Goal: Task Accomplishment & Management: Manage account settings

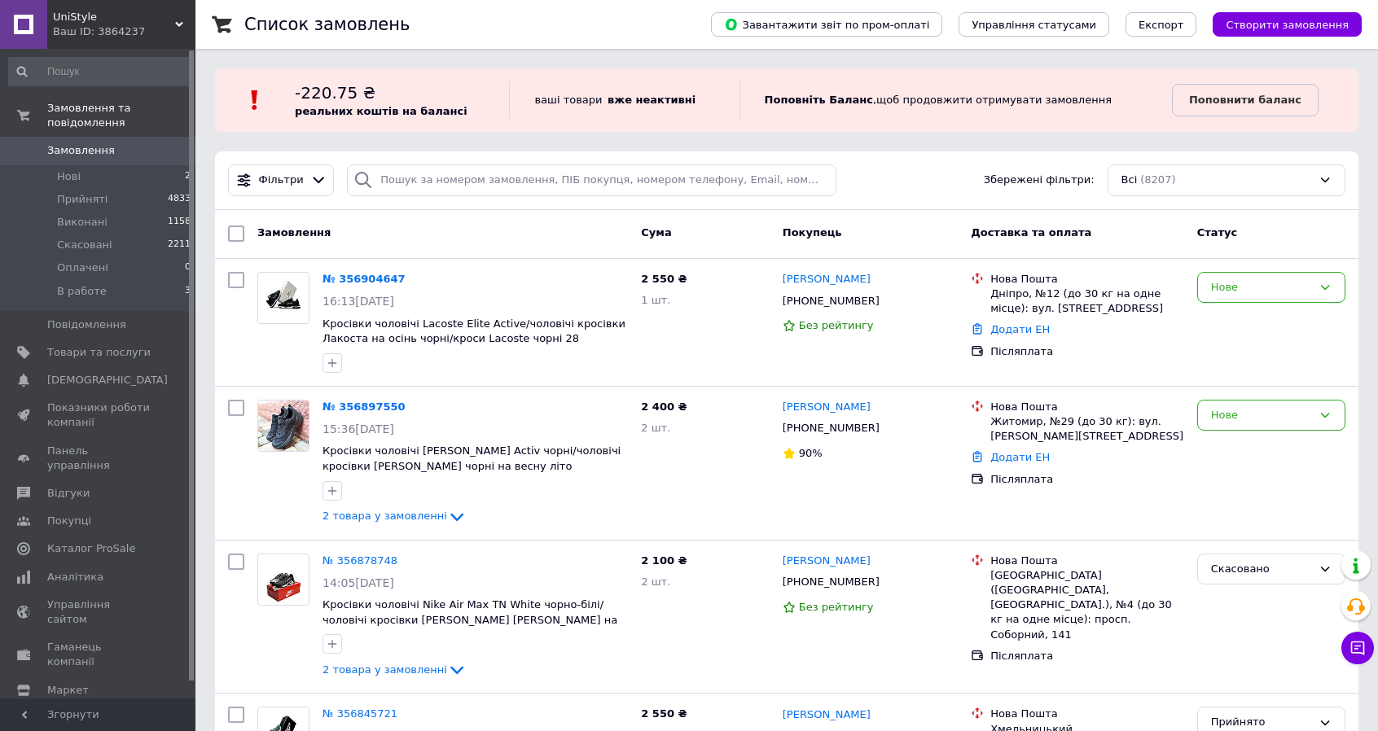
click at [33, 143] on span at bounding box center [23, 150] width 47 height 15
click at [119, 345] on span "Товари та послуги" at bounding box center [98, 352] width 103 height 15
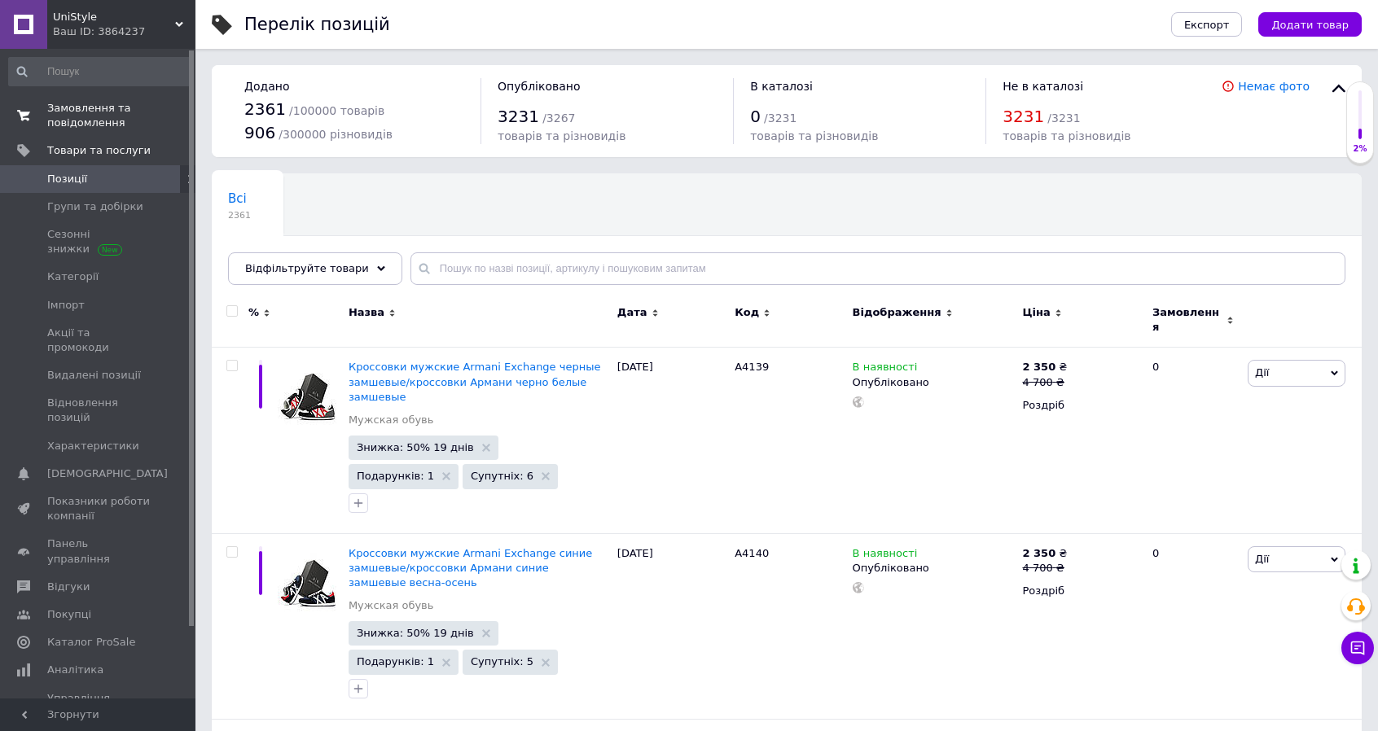
click at [66, 123] on span "Замовлення та повідомлення" at bounding box center [98, 115] width 103 height 29
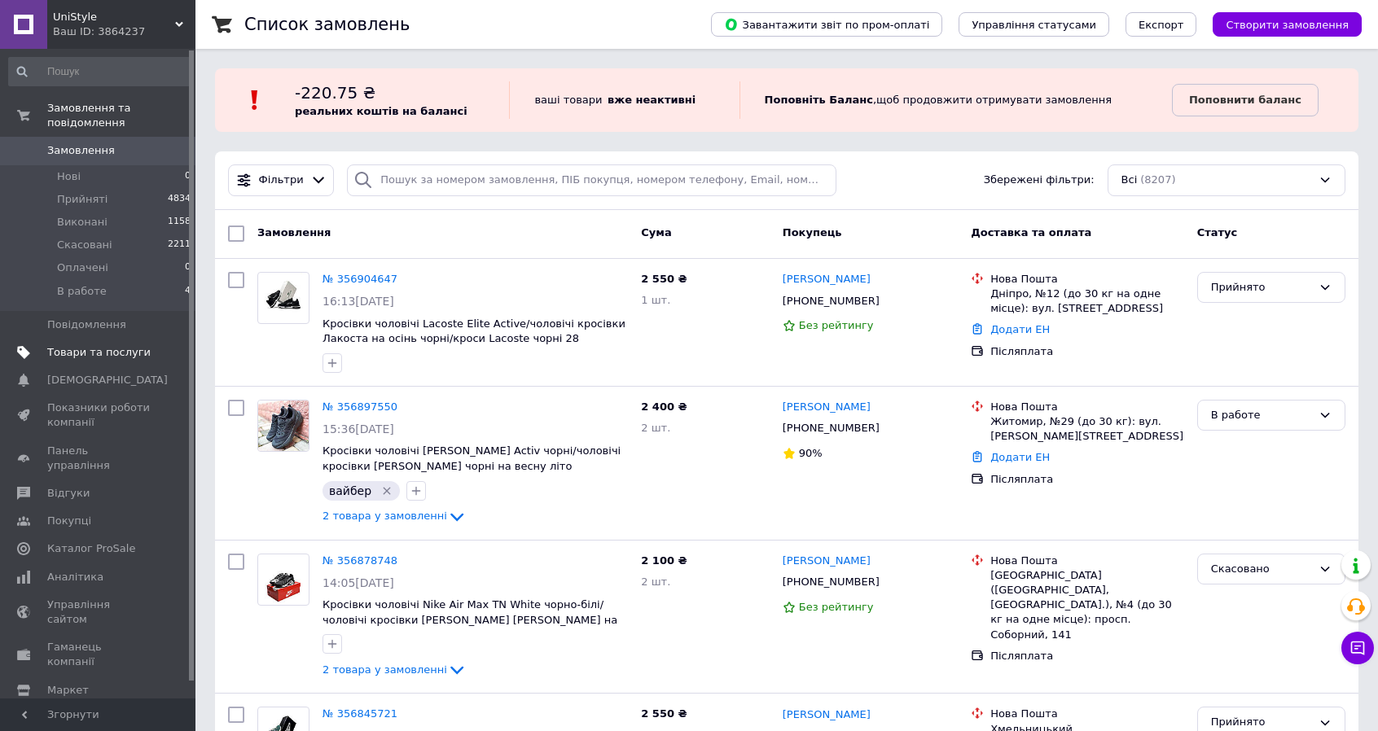
click at [90, 345] on span "Товари та послуги" at bounding box center [98, 352] width 103 height 15
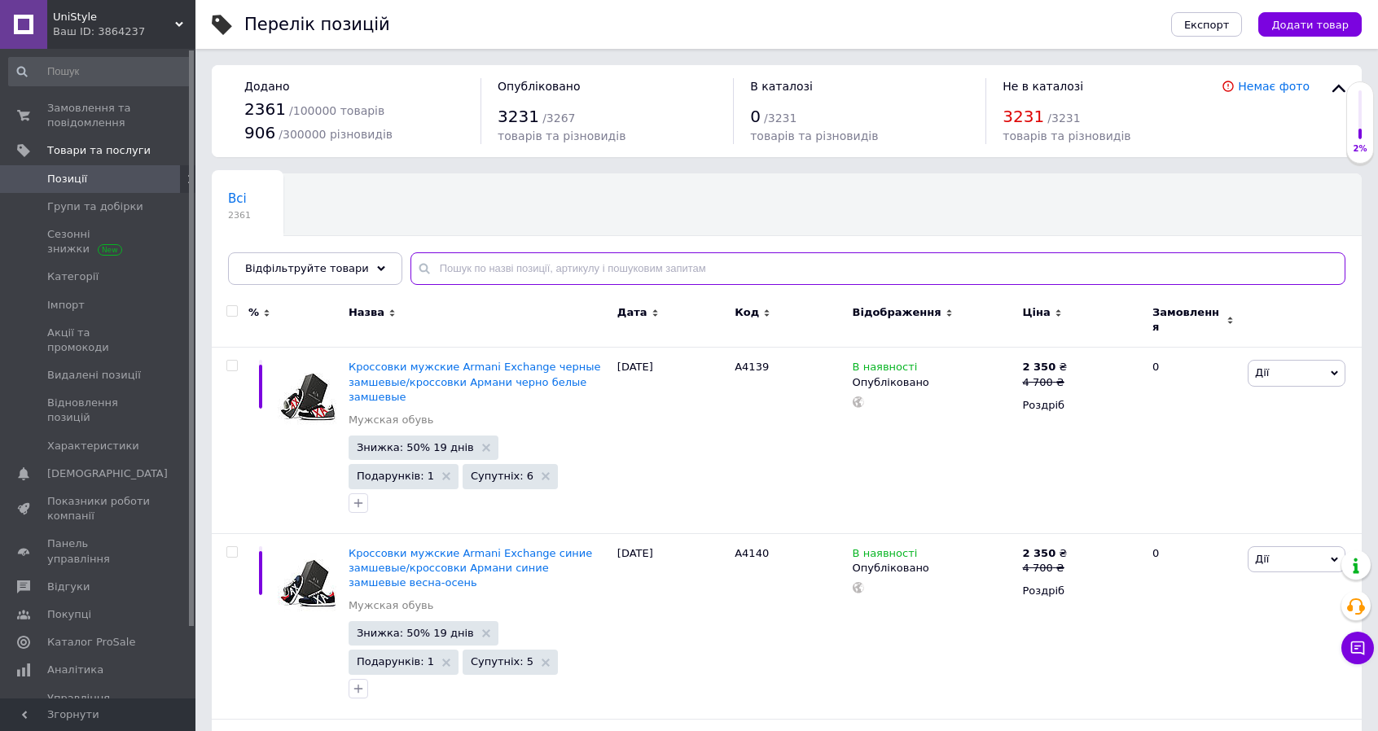
paste input "XT PU"
click at [521, 266] on input "text" at bounding box center [878, 268] width 935 height 33
type input "XT PU"
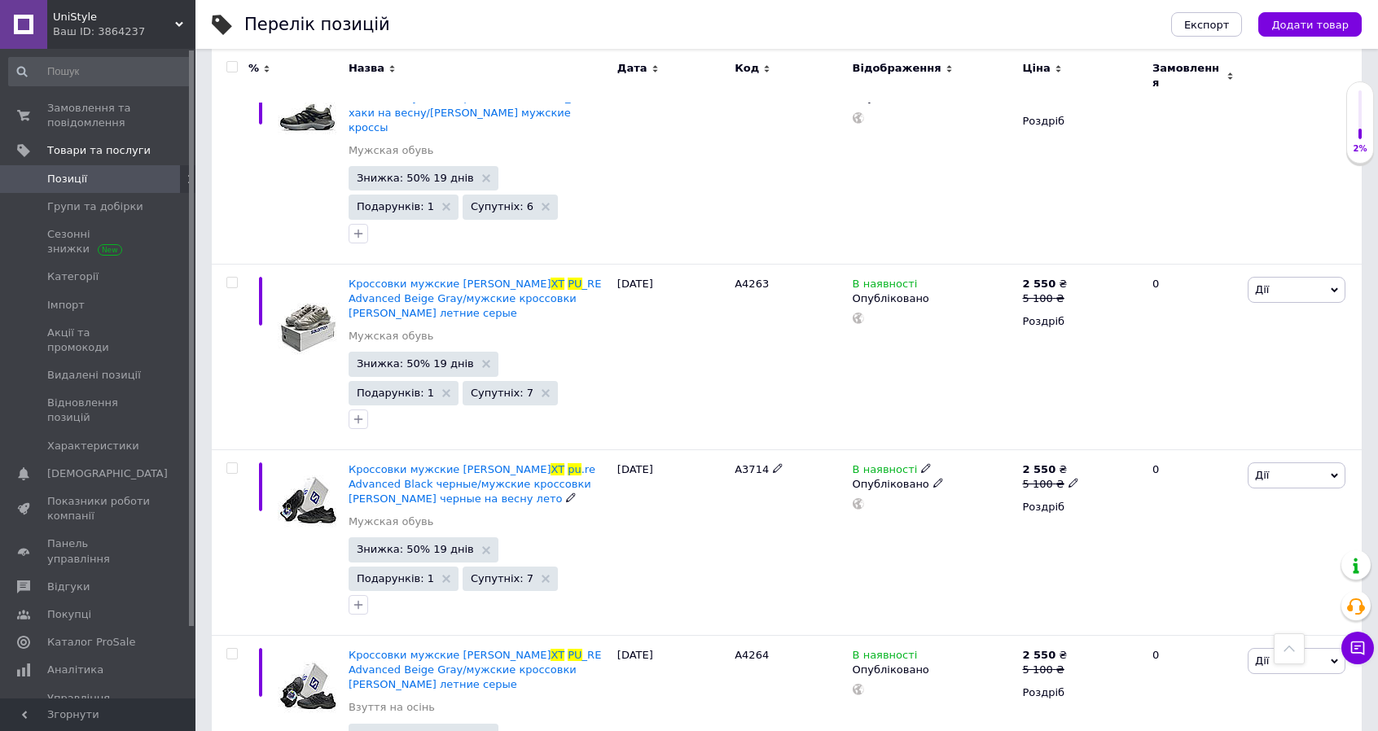
scroll to position [1539, 0]
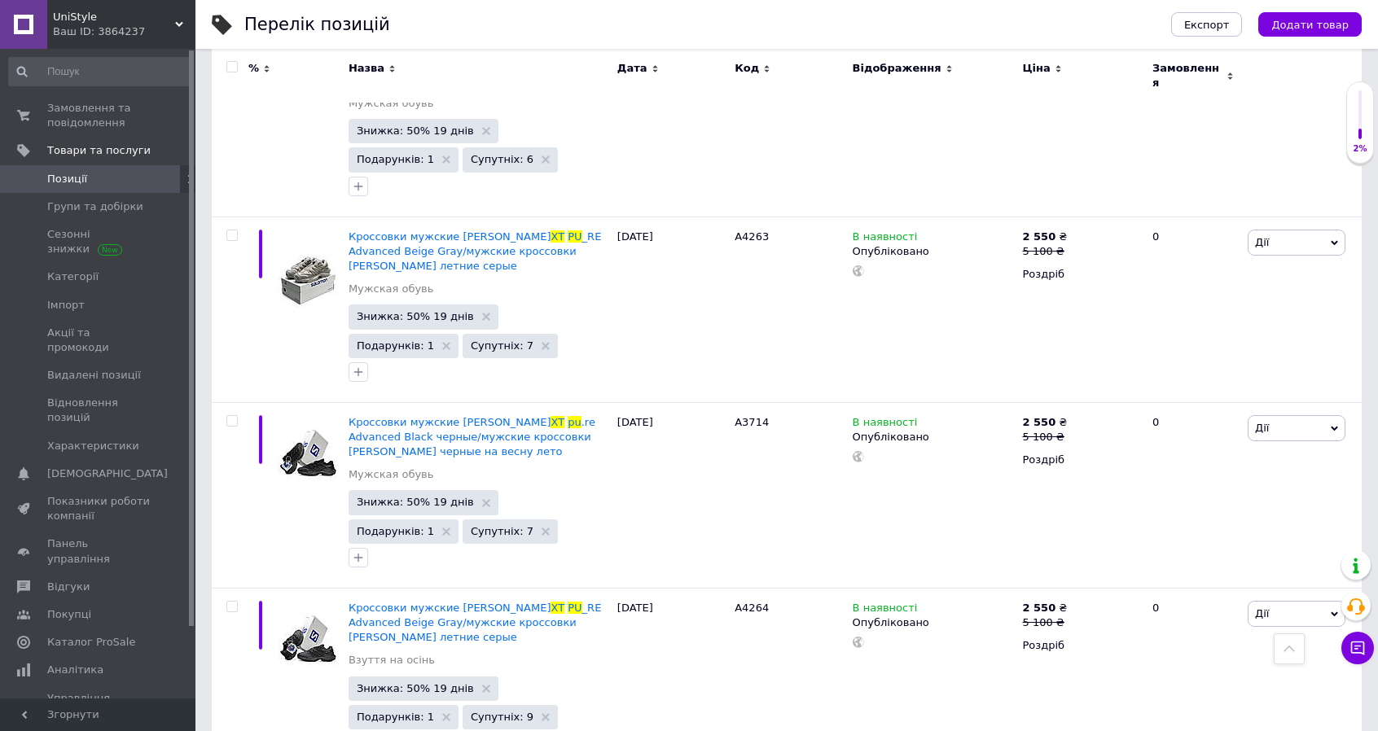
click at [173, 22] on span "UniStyle" at bounding box center [114, 17] width 122 height 15
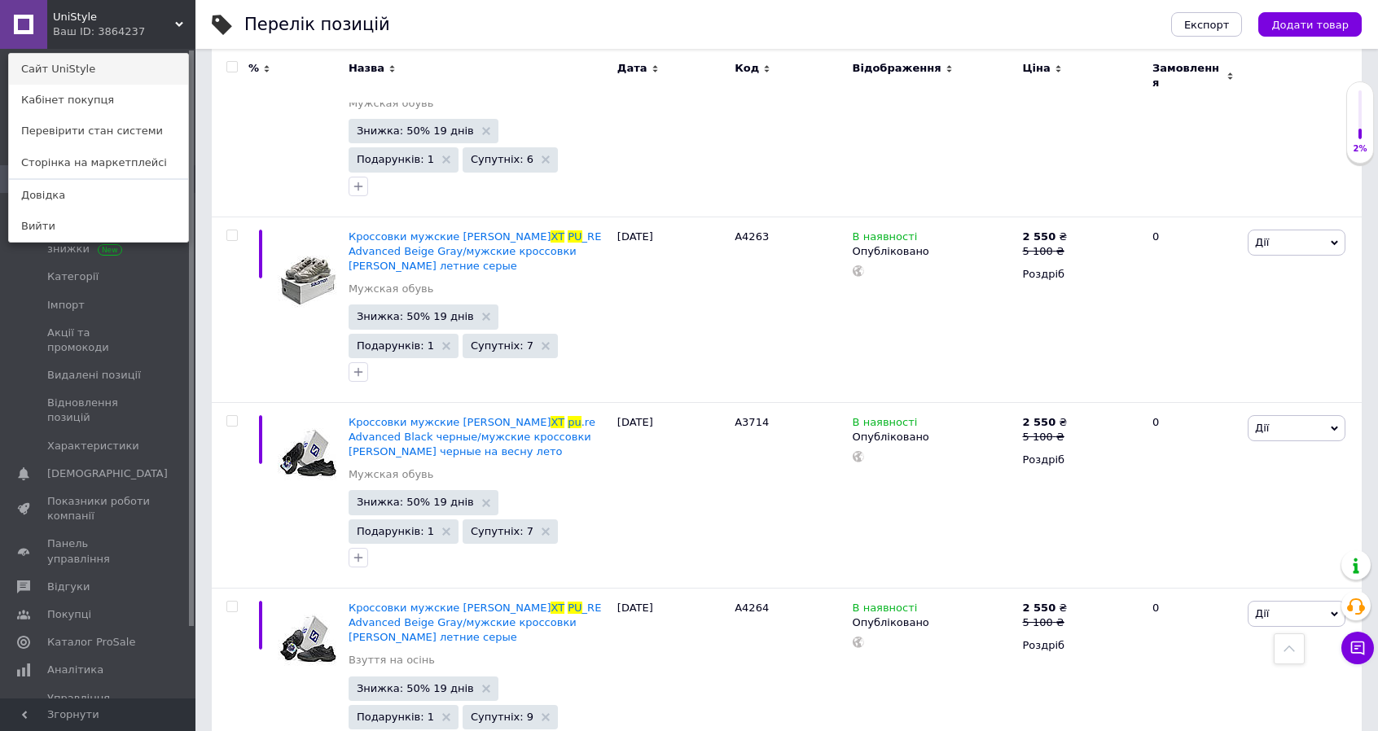
click at [124, 69] on link "Сайт UniStyle" at bounding box center [98, 69] width 179 height 31
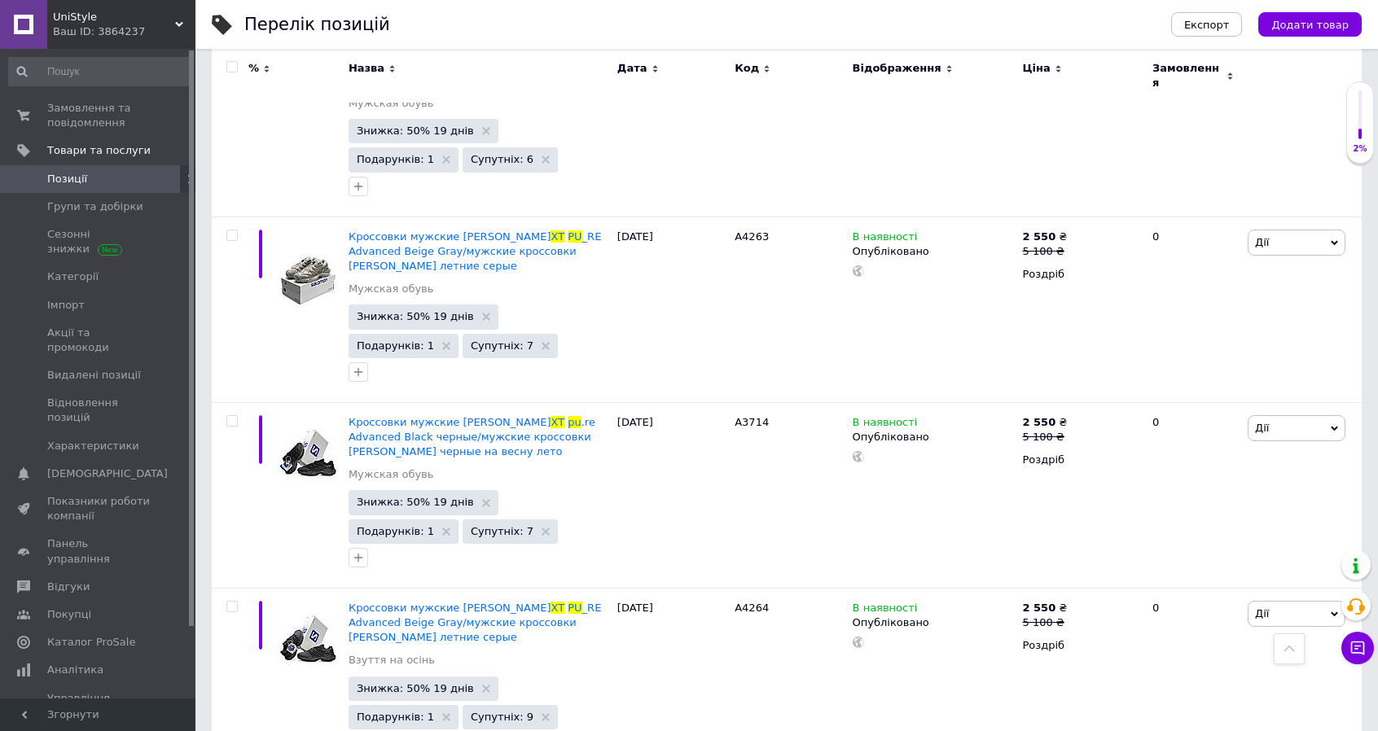
drag, startPoint x: 174, startPoint y: 27, endPoint x: 153, endPoint y: 56, distance: 36.2
click at [173, 28] on div "Ваш ID: 3864237" at bounding box center [124, 31] width 143 height 15
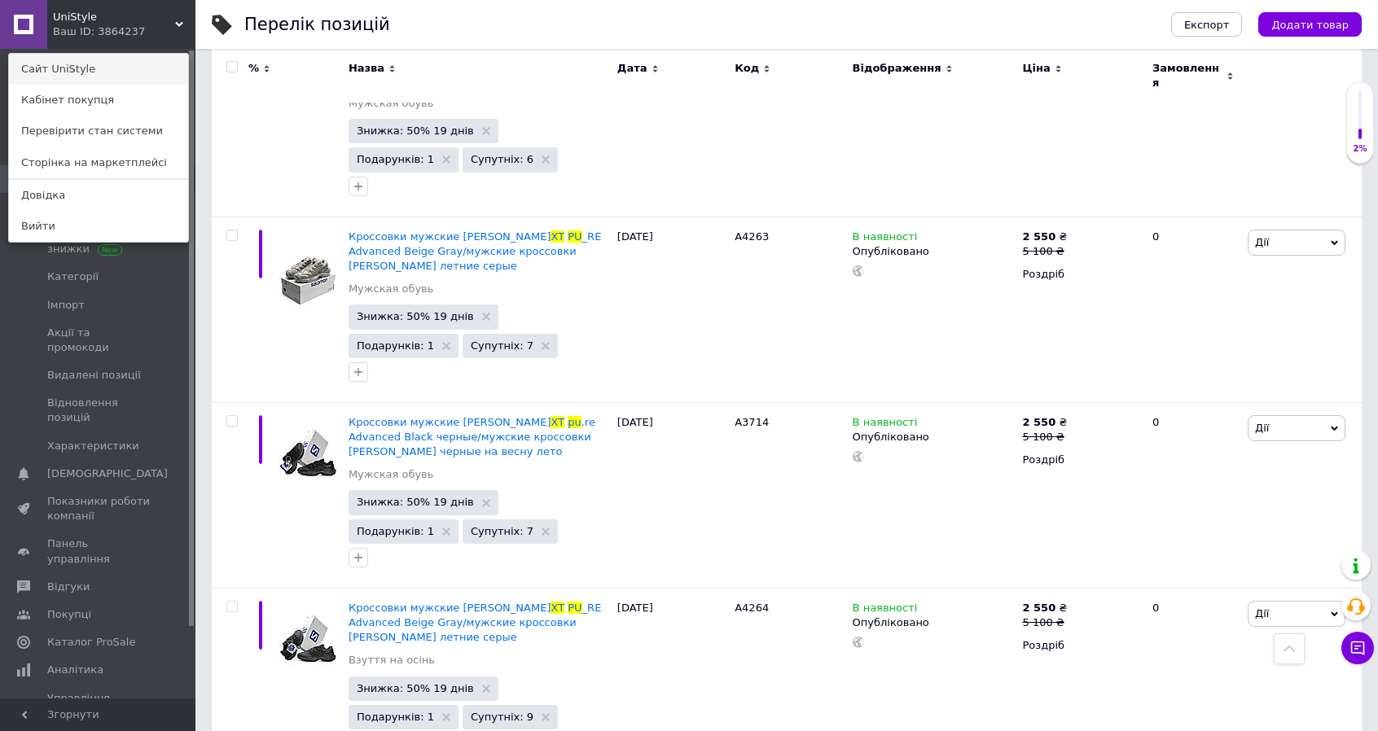
click at [150, 59] on link "Сайт UniStyle" at bounding box center [98, 69] width 179 height 31
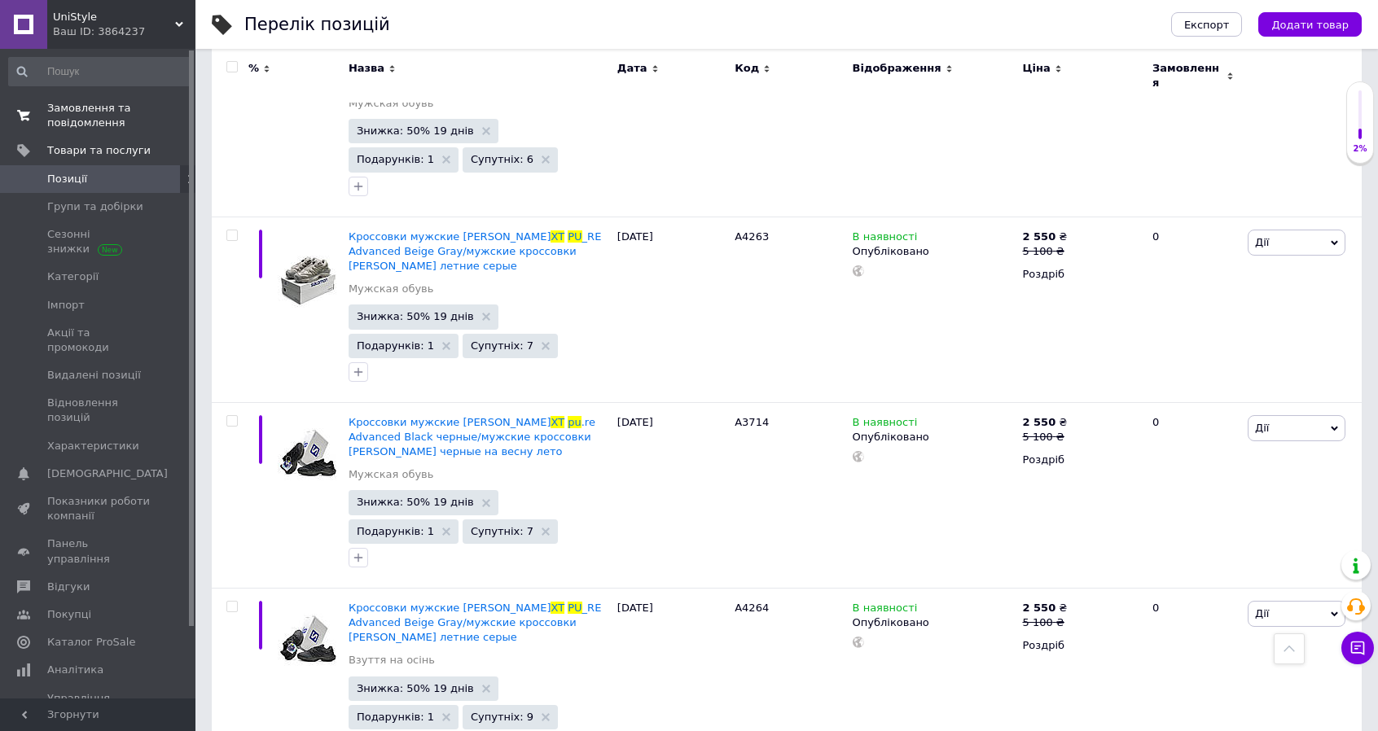
click at [33, 120] on span at bounding box center [23, 115] width 47 height 29
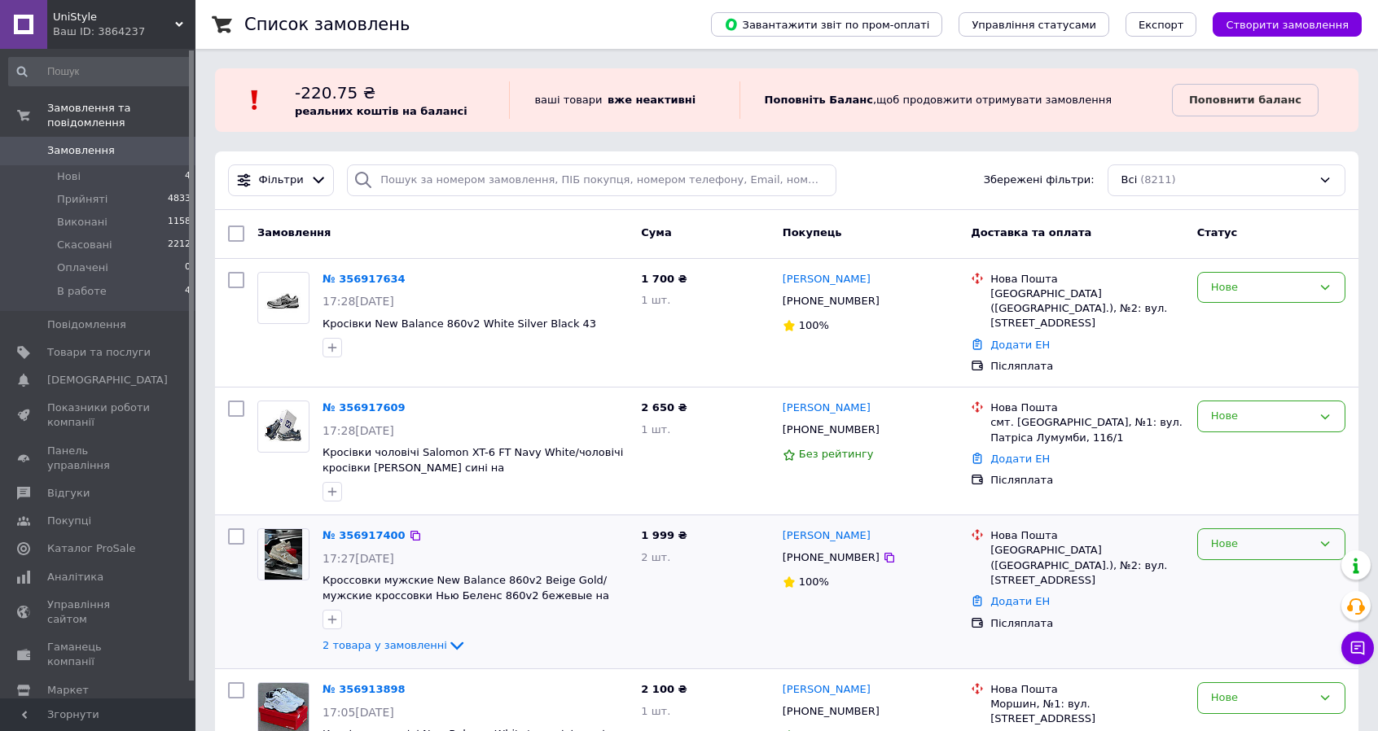
click at [1212, 536] on div "Нове" at bounding box center [1261, 544] width 101 height 17
click at [1237, 623] on li "Скасовано" at bounding box center [1271, 638] width 147 height 30
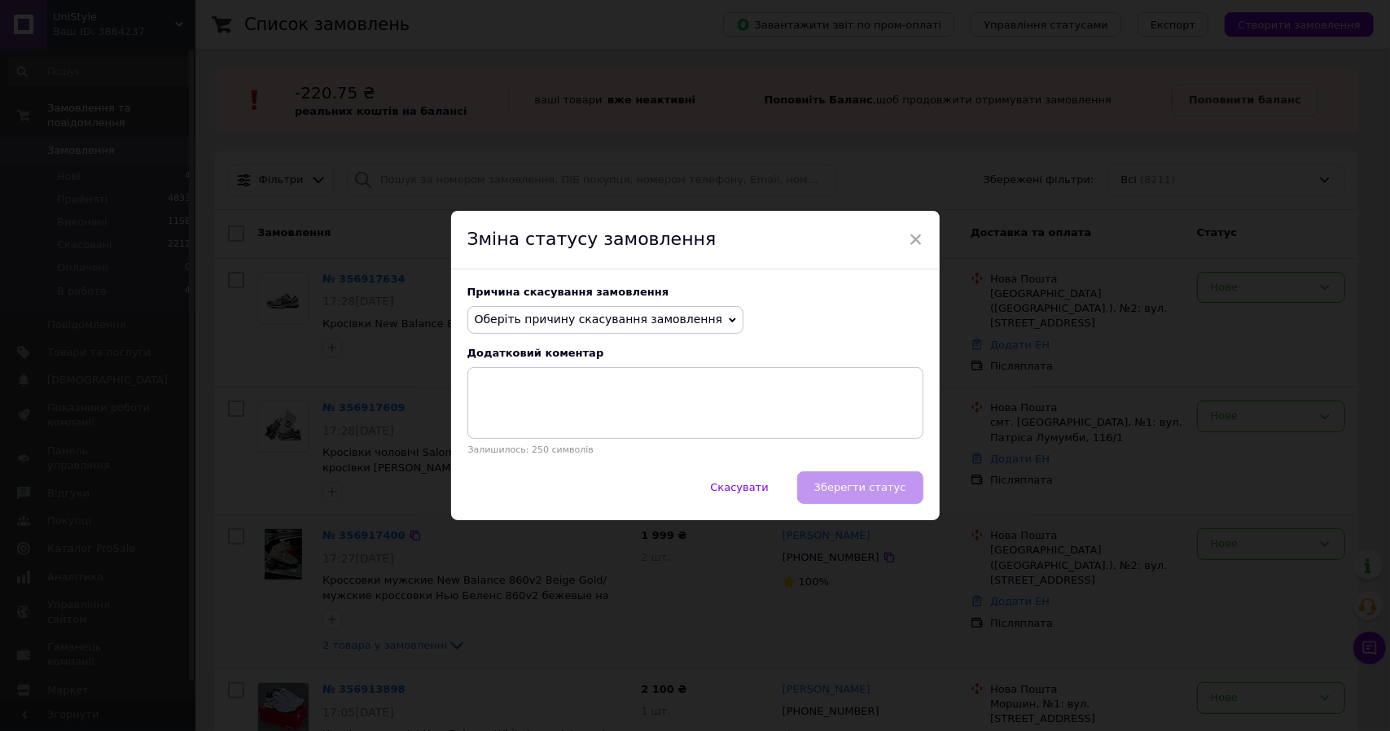
click at [667, 326] on span "Оберіть причину скасування замовлення" at bounding box center [599, 319] width 248 height 13
click at [639, 375] on li "Немає різновиду товару" at bounding box center [605, 374] width 275 height 23
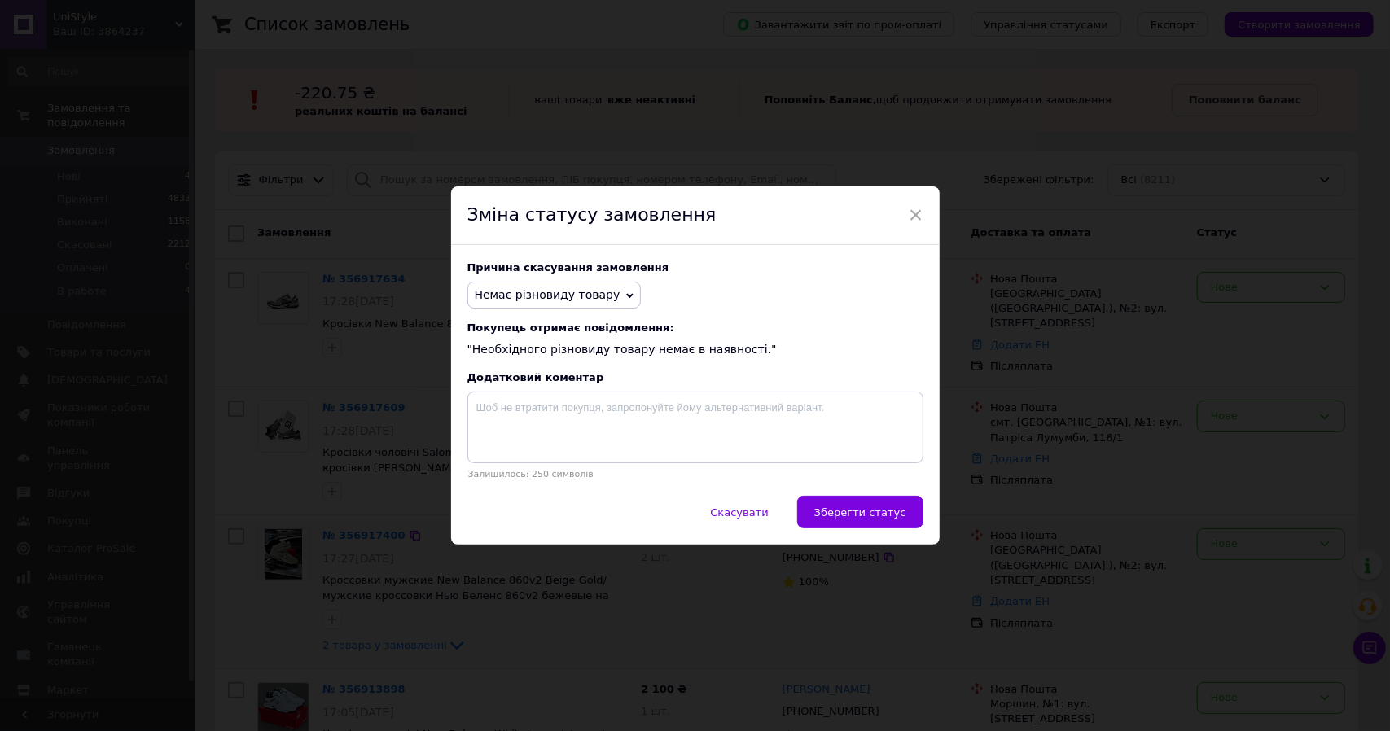
drag, startPoint x: 820, startPoint y: 515, endPoint x: 775, endPoint y: 407, distance: 116.5
click at [821, 515] on button "Зберегти статус" at bounding box center [860, 512] width 126 height 33
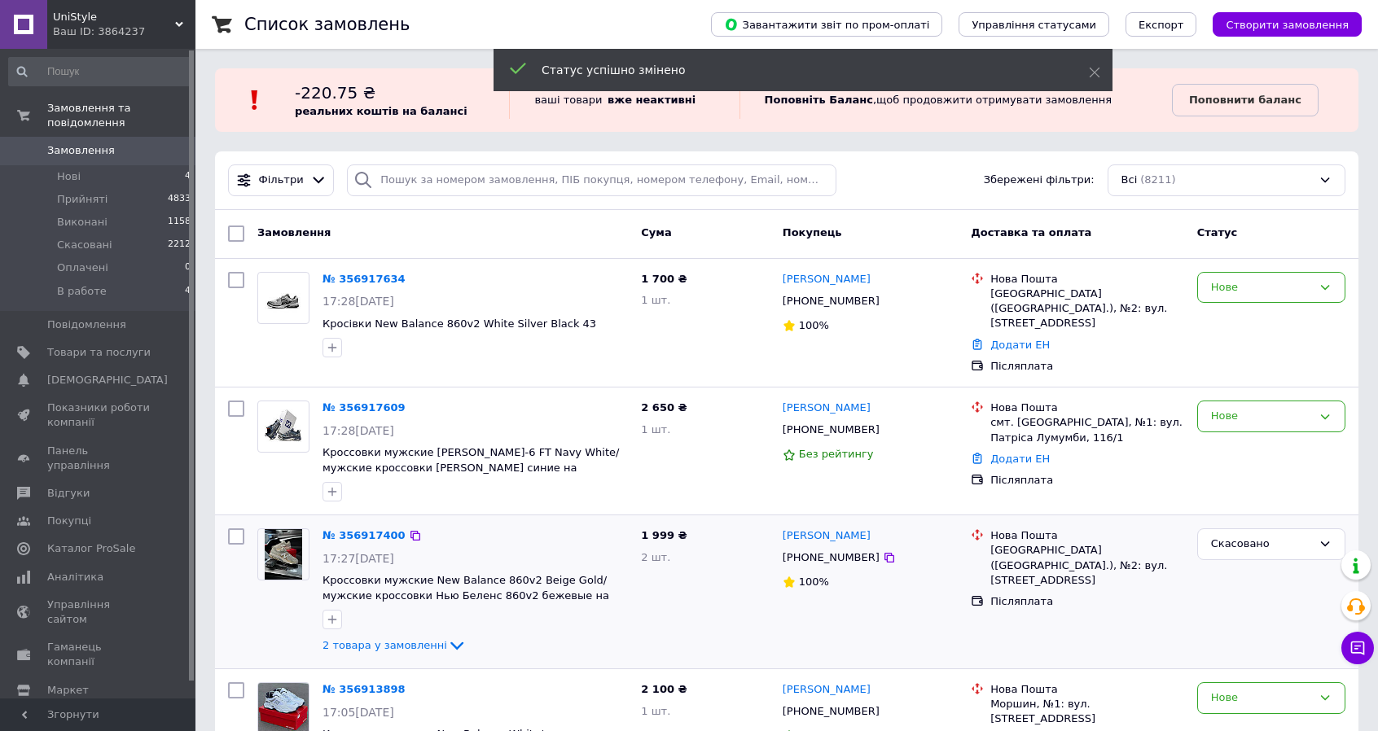
click at [1222, 288] on div "Нове" at bounding box center [1261, 287] width 101 height 17
click at [1241, 384] on li "Скасовано" at bounding box center [1271, 382] width 147 height 30
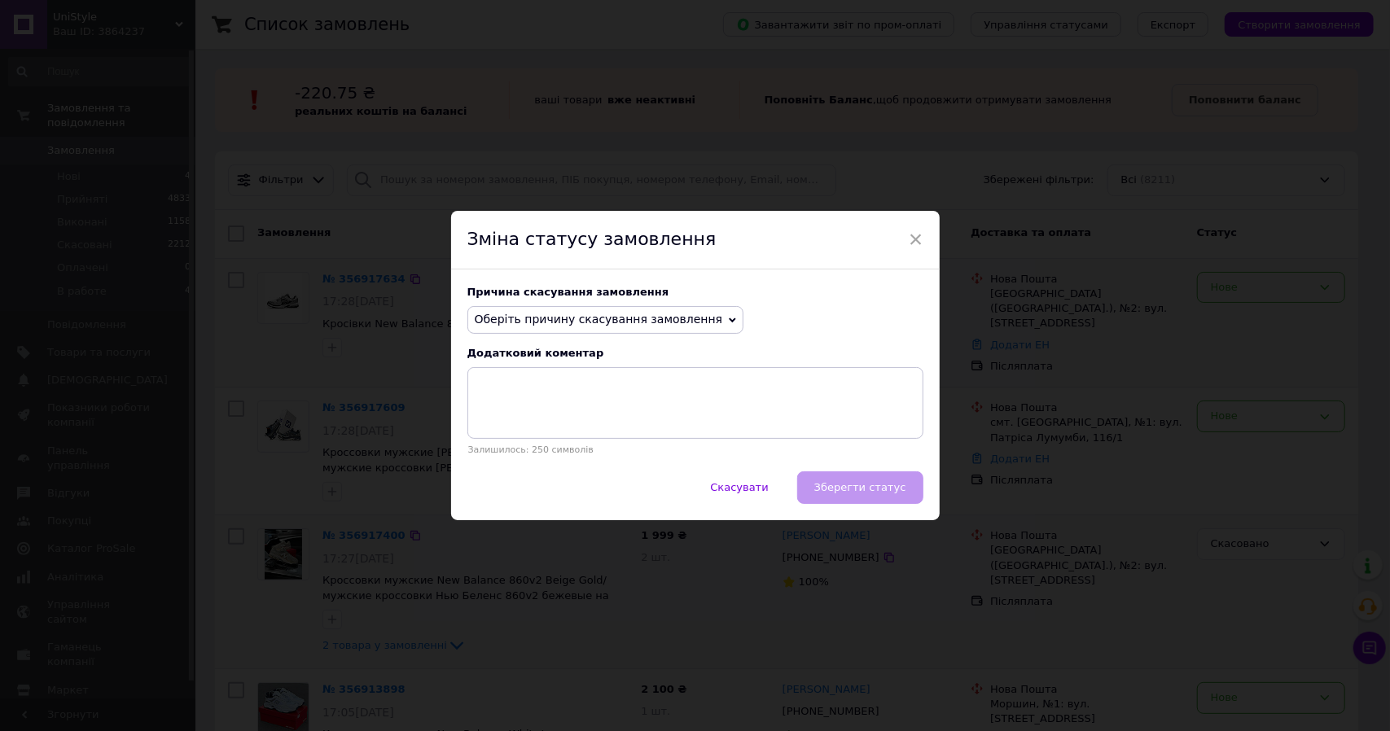
click at [528, 328] on span "Оберіть причину скасування замовлення" at bounding box center [606, 320] width 277 height 28
click at [548, 371] on li "Немає різновиду товару" at bounding box center [605, 374] width 275 height 23
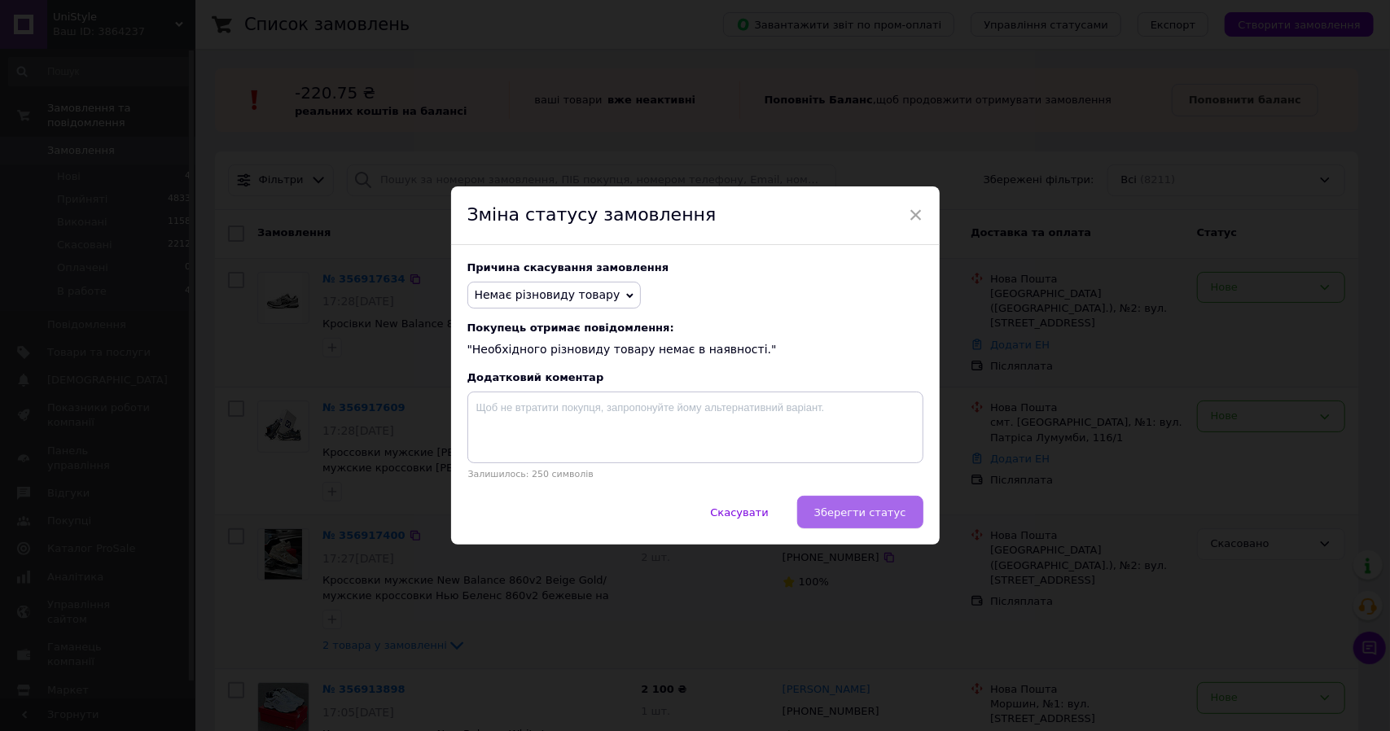
click at [841, 510] on span "Зберегти статус" at bounding box center [861, 513] width 92 height 12
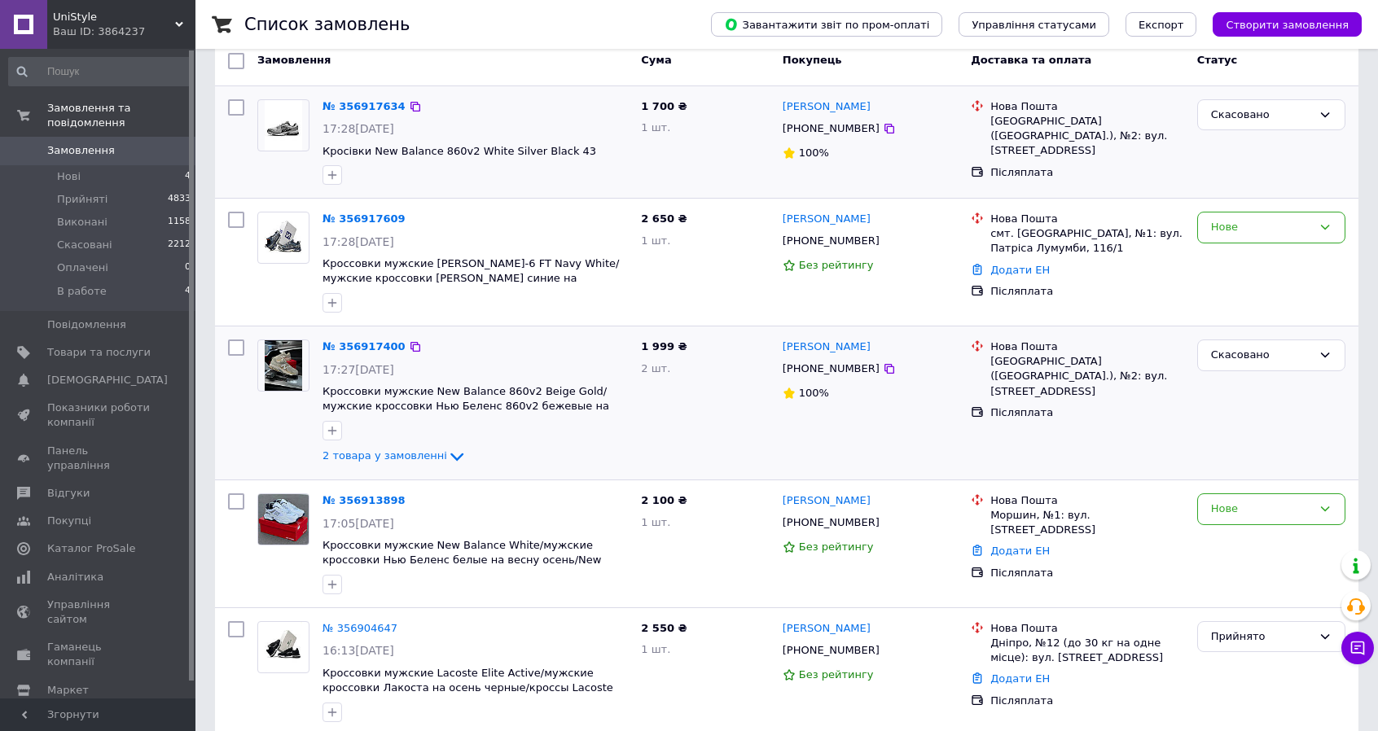
scroll to position [244, 0]
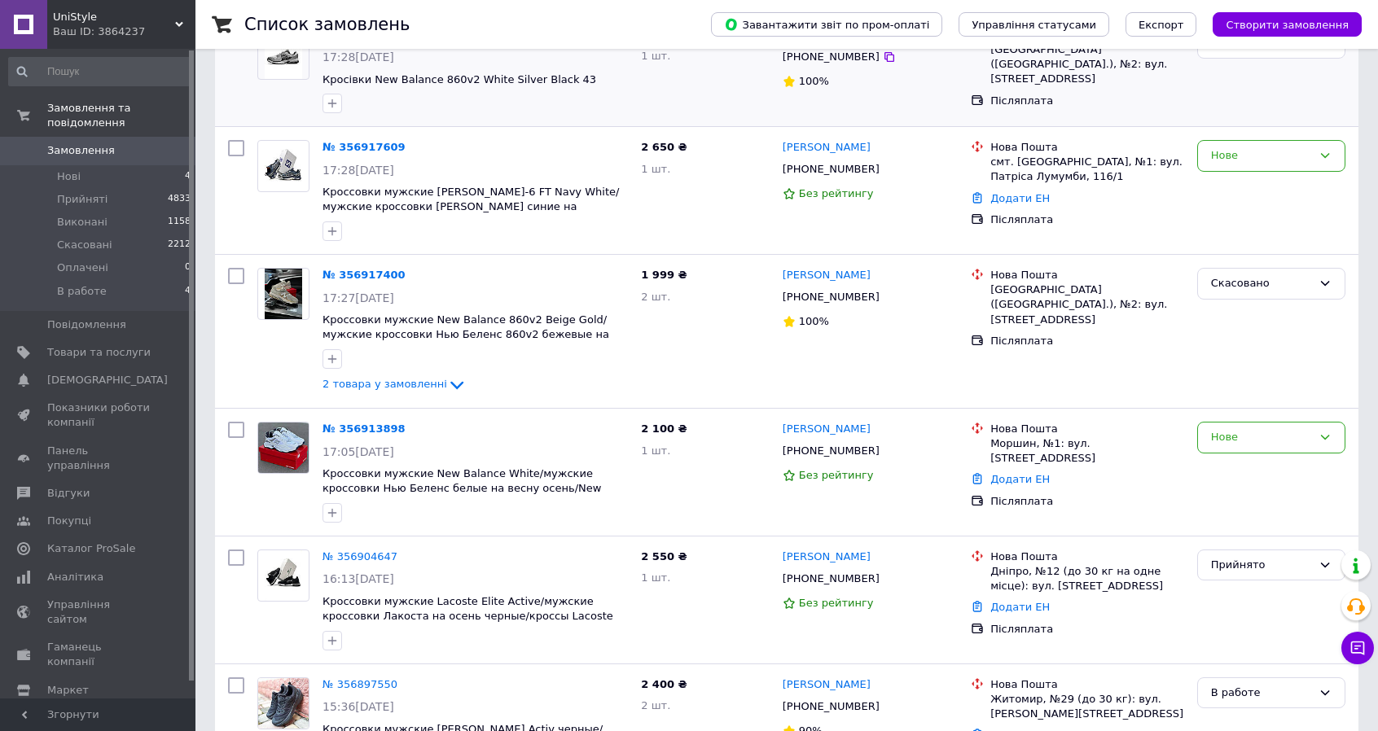
click at [119, 27] on div "Ваш ID: 3864237" at bounding box center [124, 31] width 143 height 15
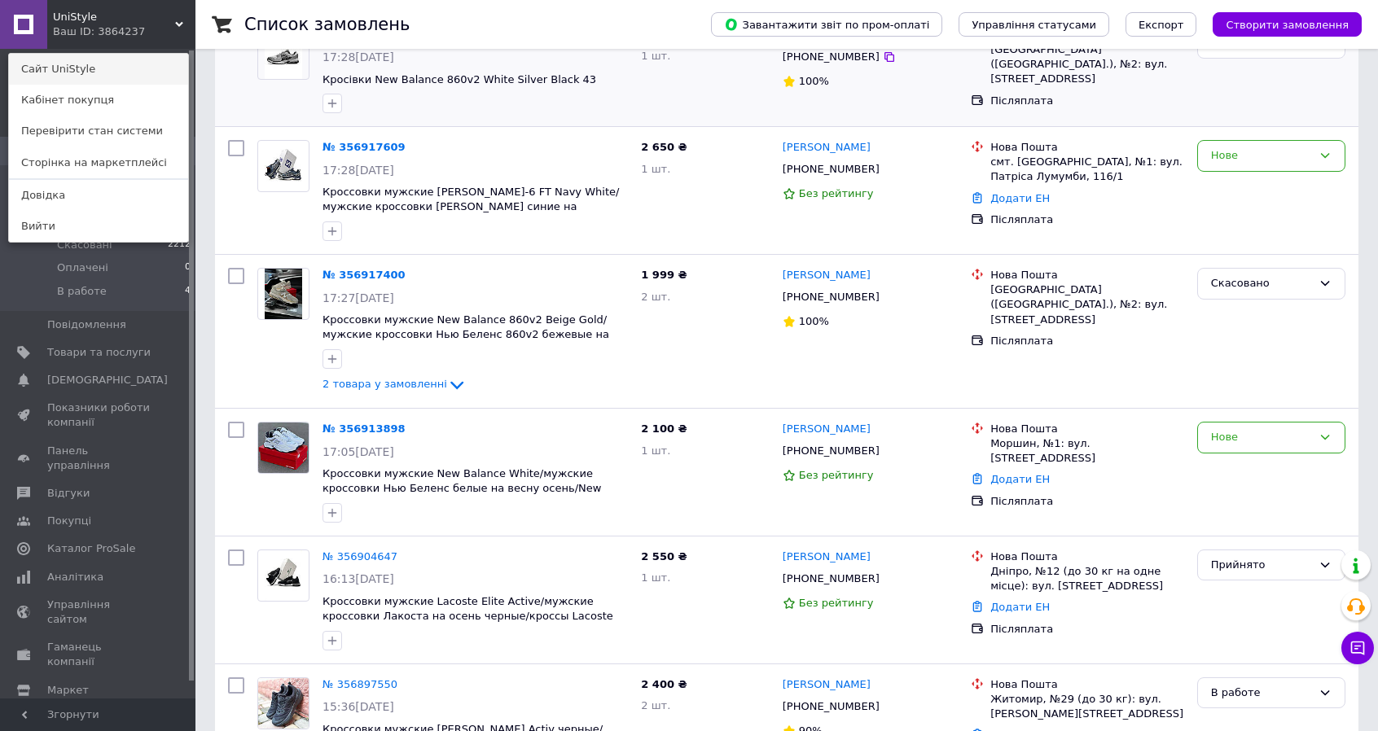
click at [96, 70] on link "Сайт UniStyle" at bounding box center [98, 69] width 179 height 31
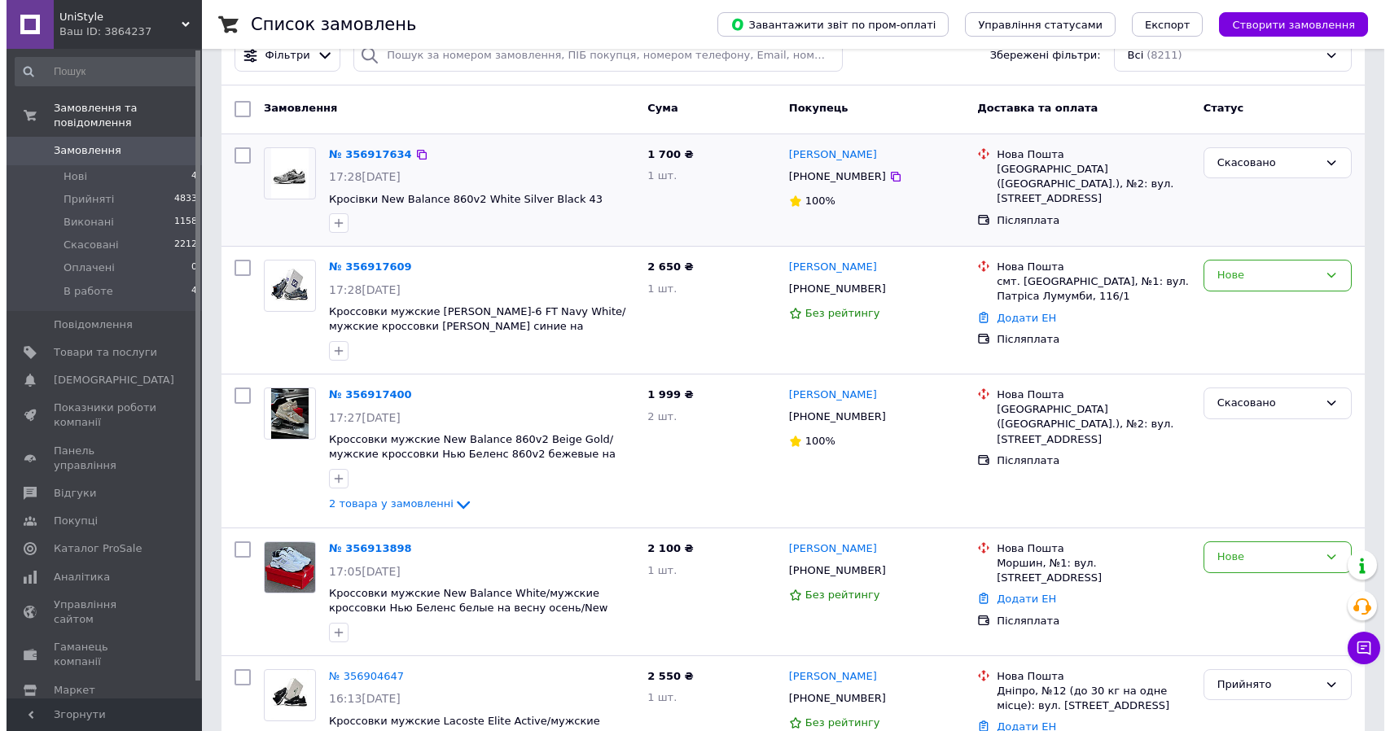
scroll to position [0, 0]
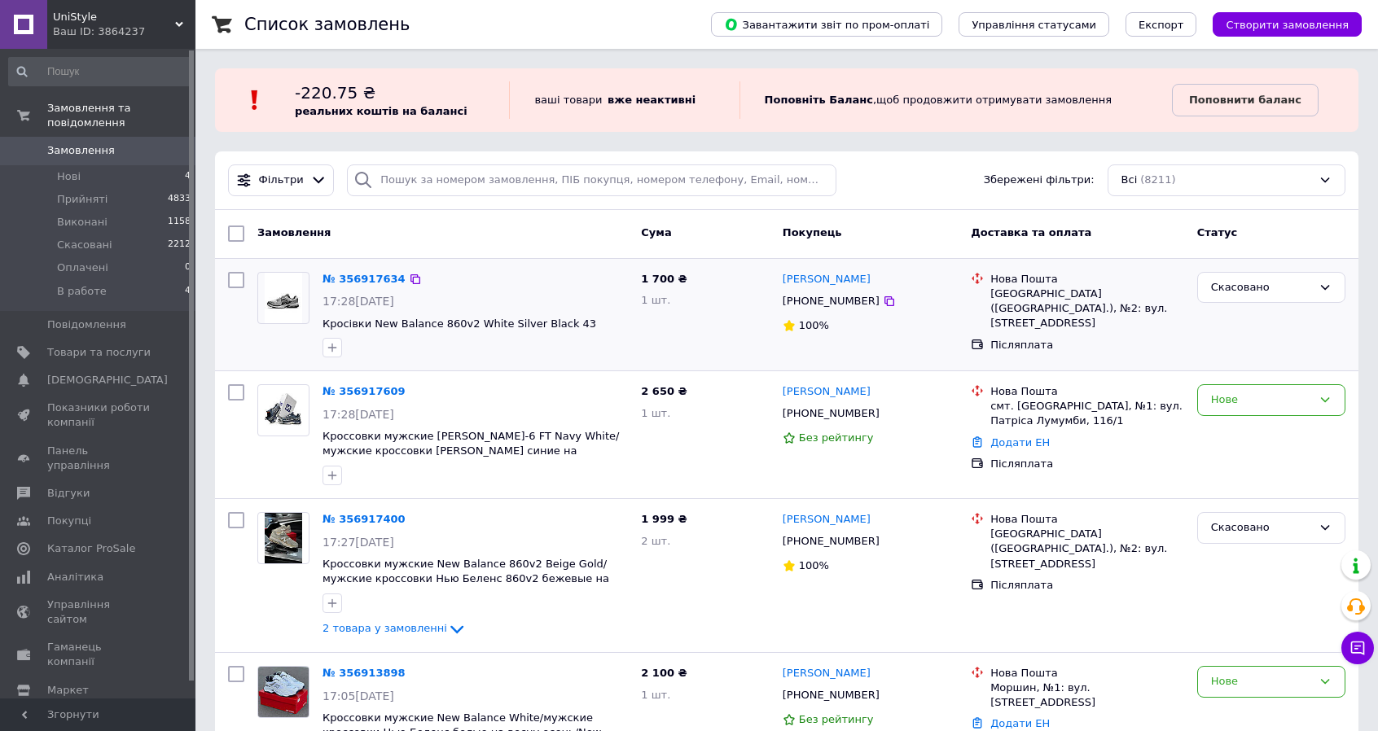
click at [153, 143] on span "0" at bounding box center [173, 150] width 45 height 15
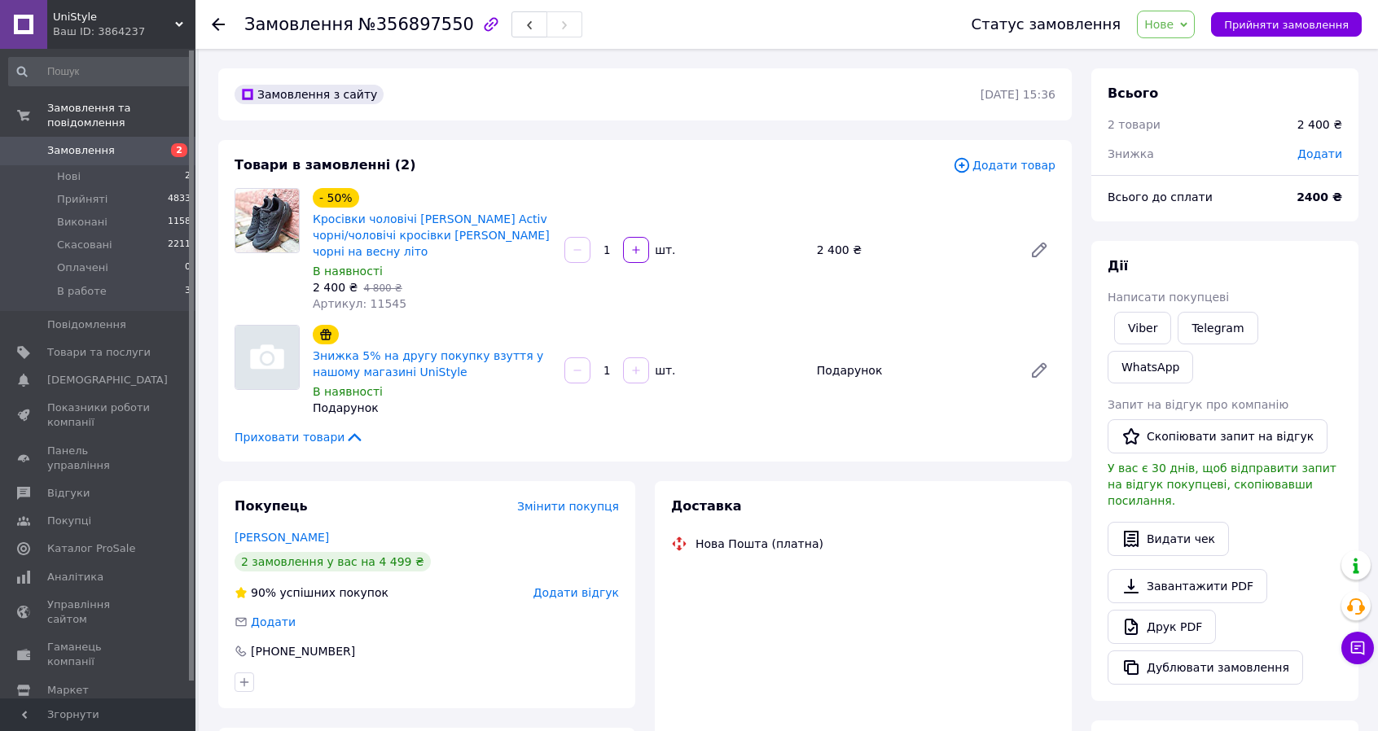
click at [363, 301] on span "Артикул: 11545" at bounding box center [360, 303] width 94 height 13
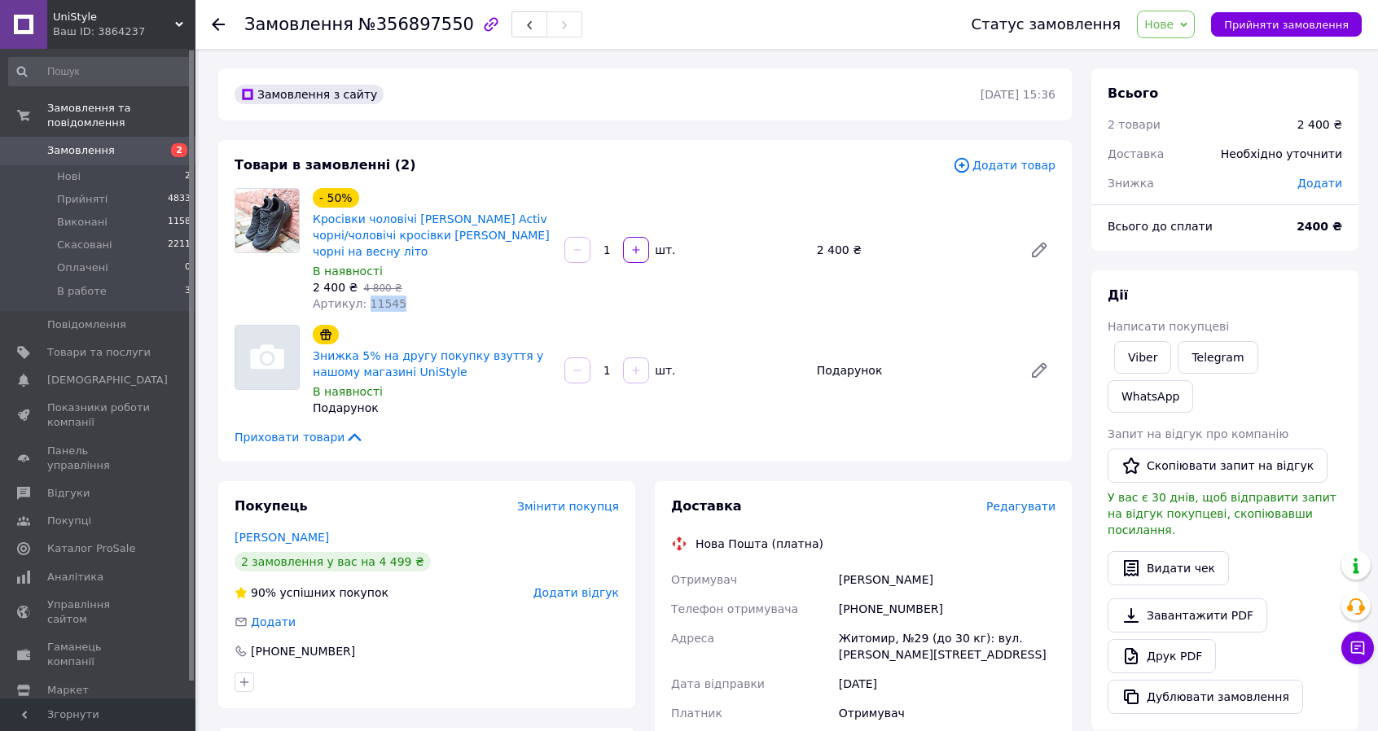
click at [363, 301] on span "Артикул: 11545" at bounding box center [360, 303] width 94 height 13
copy span "11545"
click at [286, 538] on link "Мосієнко Вадим" at bounding box center [282, 537] width 94 height 13
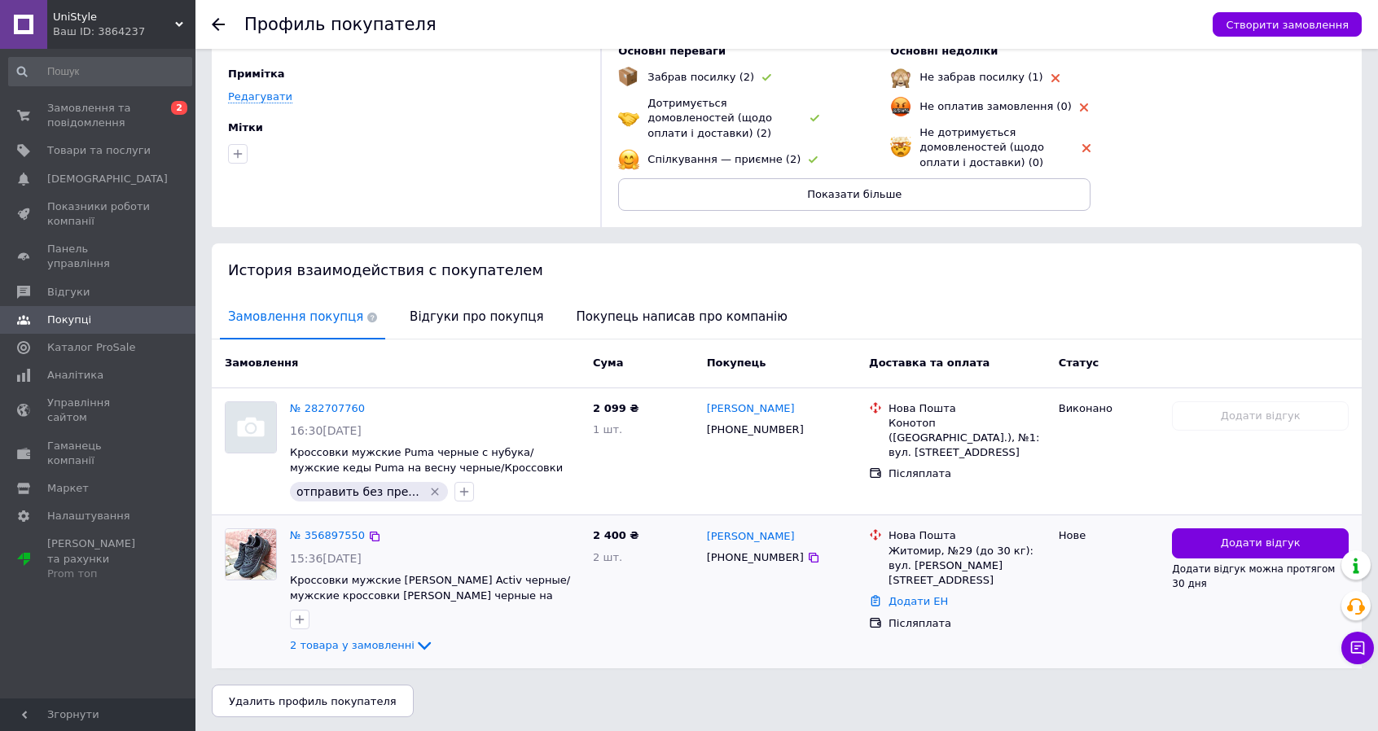
scroll to position [129, 0]
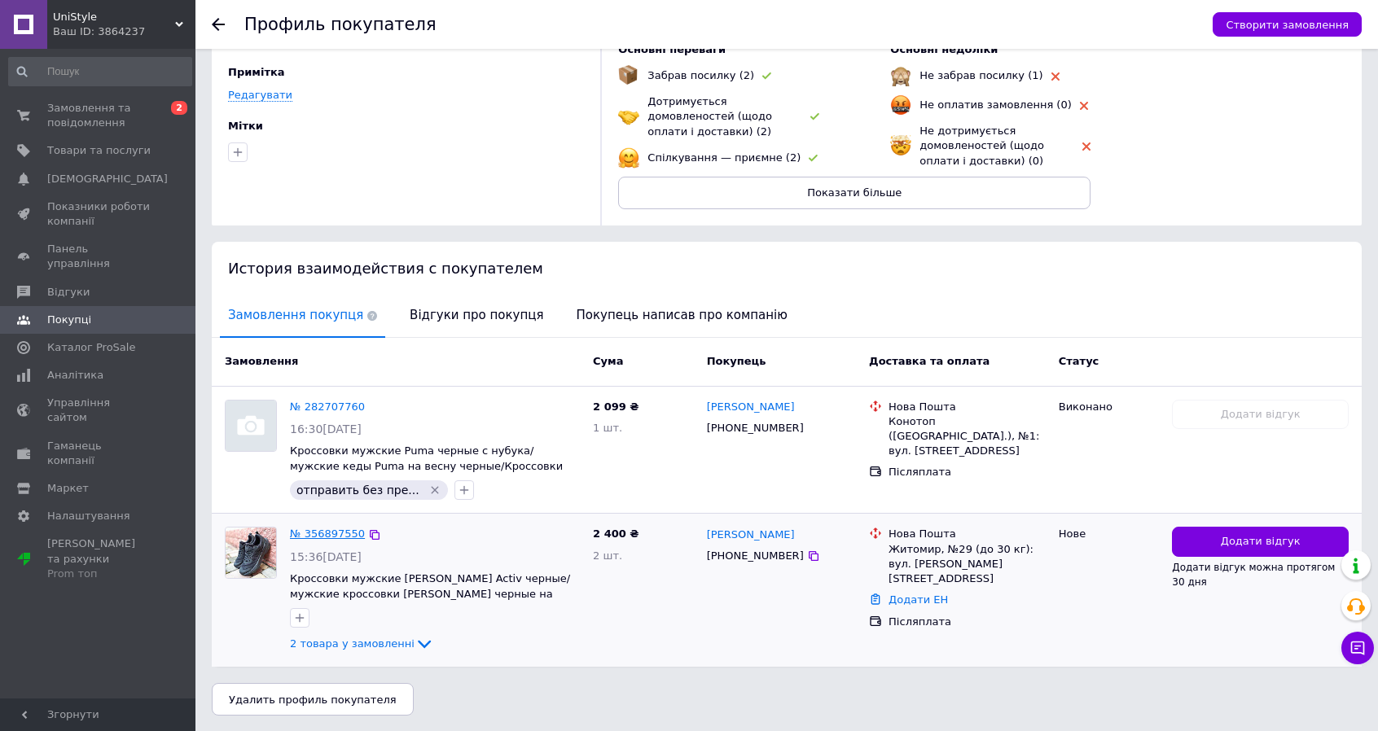
click at [324, 532] on link "№ 356897550" at bounding box center [327, 534] width 75 height 12
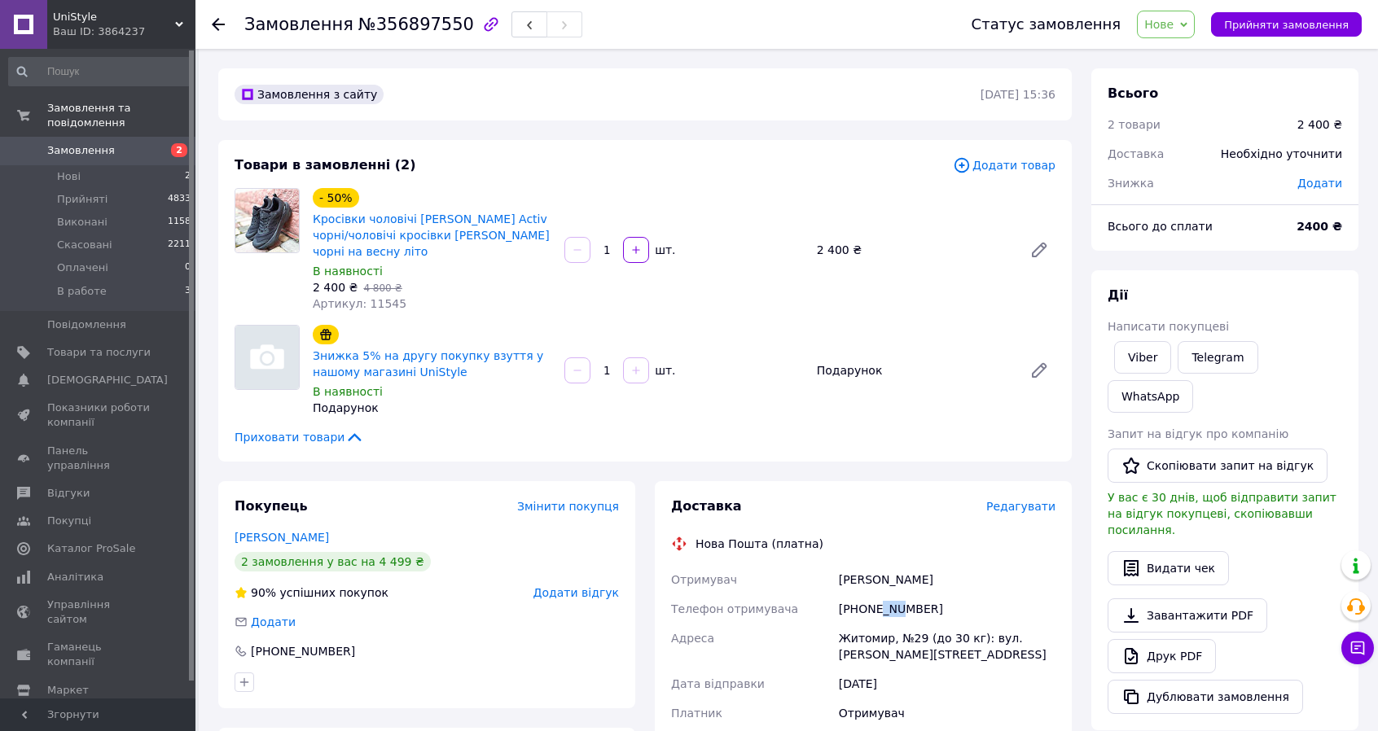
drag, startPoint x: 876, startPoint y: 608, endPoint x: 894, endPoint y: 615, distance: 19.1
click at [894, 615] on div "+380961276220" at bounding box center [947, 609] width 223 height 29
click at [895, 663] on div "Житомир, №29 (до 30 кг): вул. Юрія Вороного, 10а" at bounding box center [947, 647] width 223 height 46
click at [1176, 12] on span "Нове" at bounding box center [1166, 25] width 58 height 28
click at [1181, 151] on li "В работе" at bounding box center [1175, 155] width 75 height 24
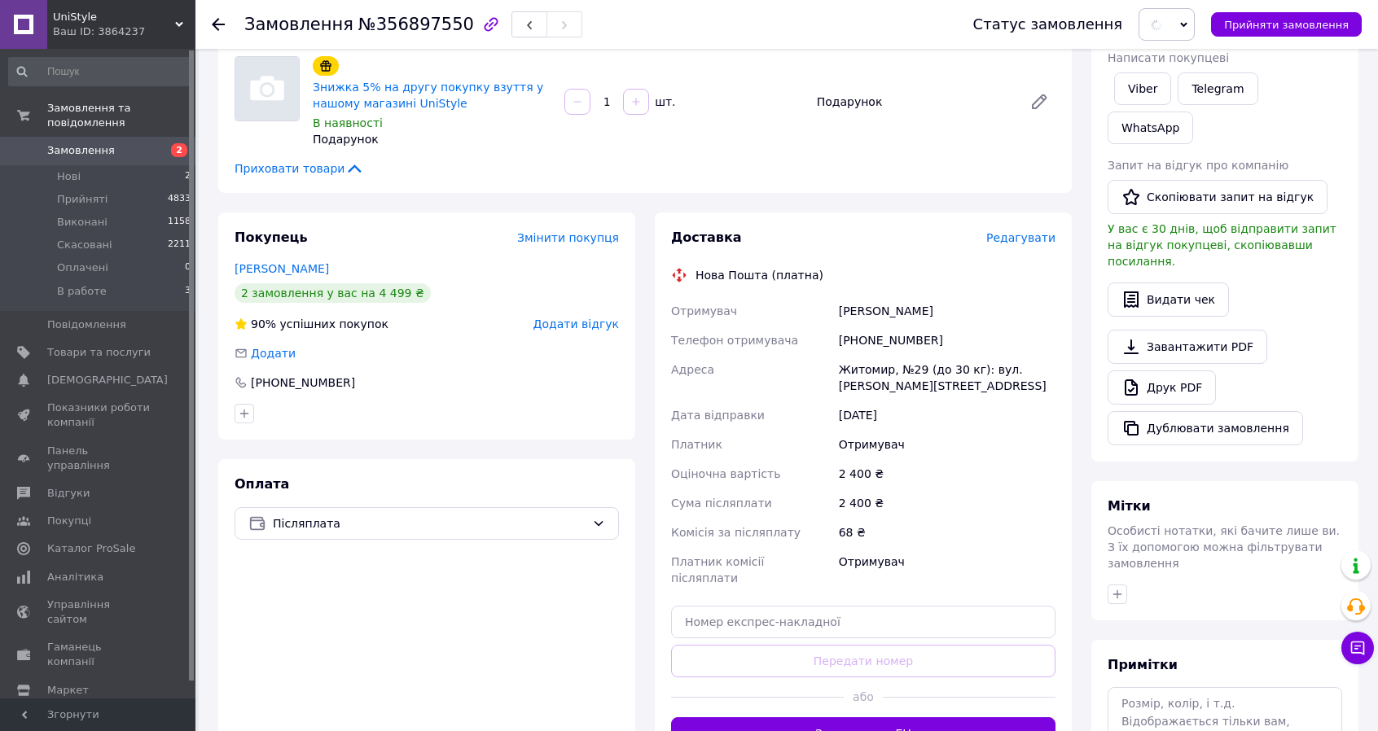
scroll to position [326, 0]
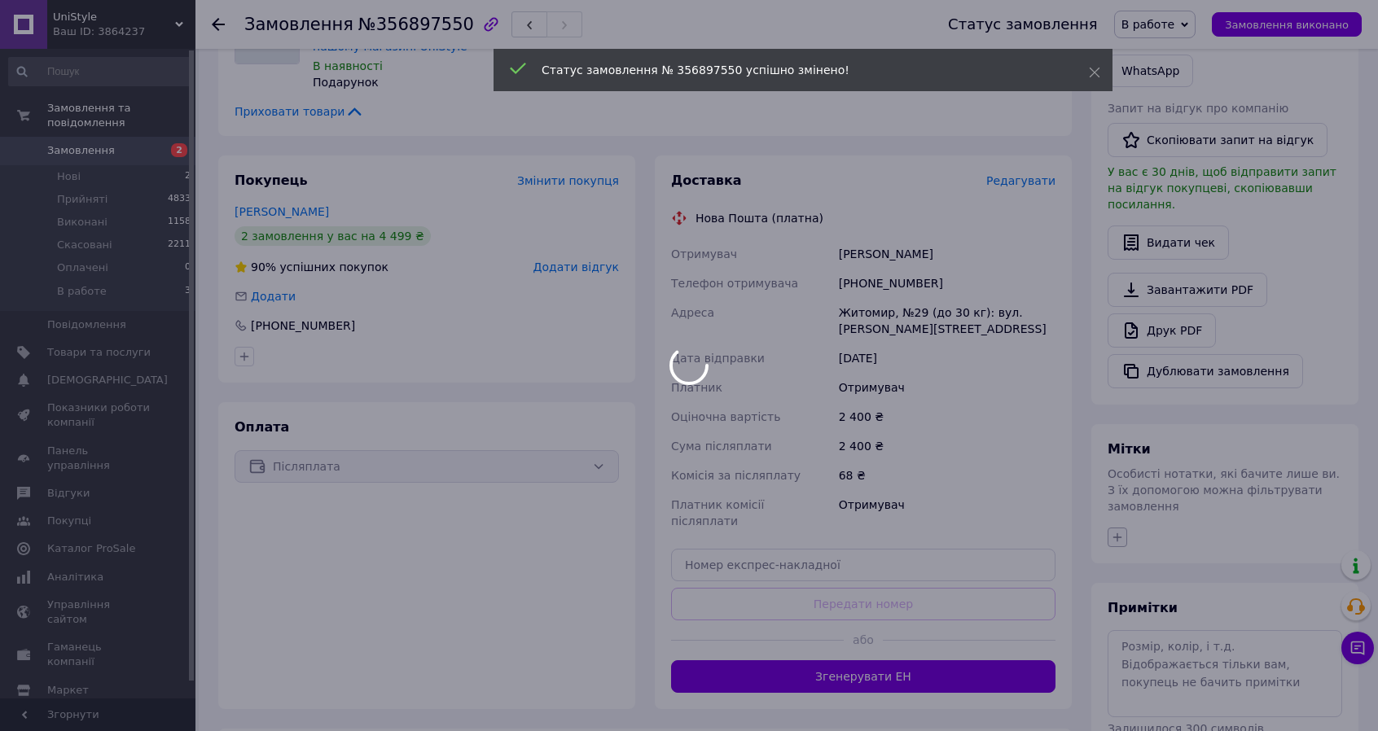
click at [1109, 465] on div at bounding box center [689, 365] width 1378 height 731
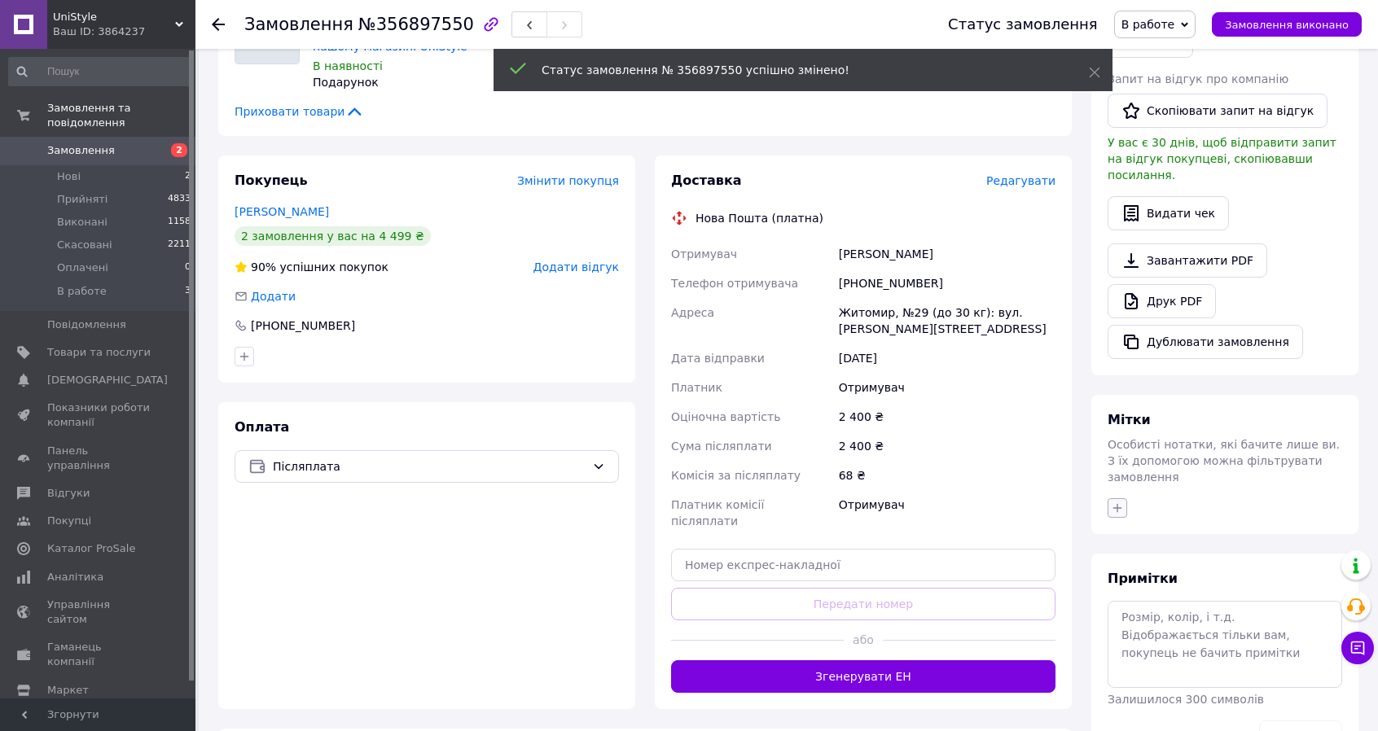
drag, startPoint x: 1123, startPoint y: 451, endPoint x: 1124, endPoint y: 441, distance: 10.6
click at [1123, 448] on div "Мітки Особисті нотатки, які бачите лише ви. З їх допомогою можна фільтрувати за…" at bounding box center [1224, 464] width 267 height 139
click at [1124, 498] on button "button" at bounding box center [1118, 508] width 20 height 20
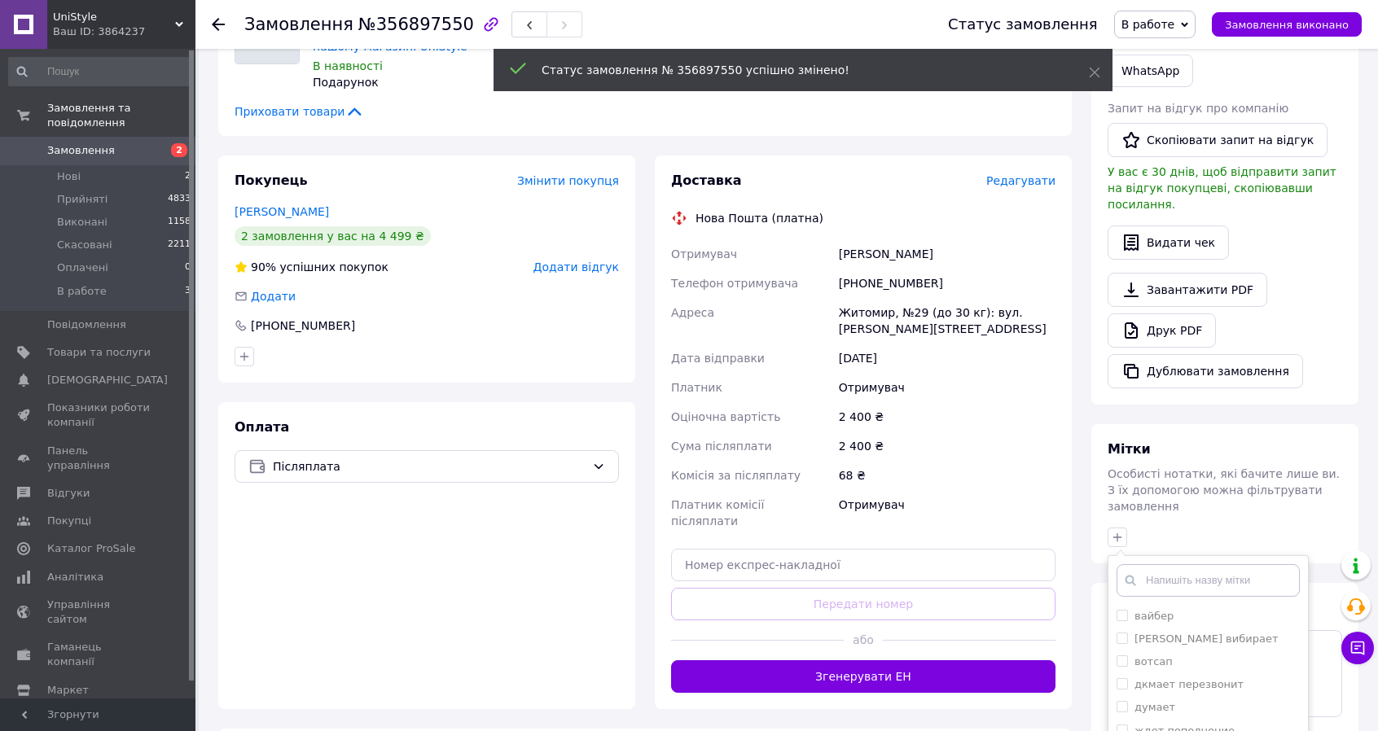
click at [1227, 555] on div "вайбер вайбер вибирает вотсап дкмает перезвонит думает ждет пополнение лемберг …" at bounding box center [1208, 729] width 201 height 349
click at [1227, 609] on div "вайбер" at bounding box center [1208, 616] width 183 height 15
checkbox input "true"
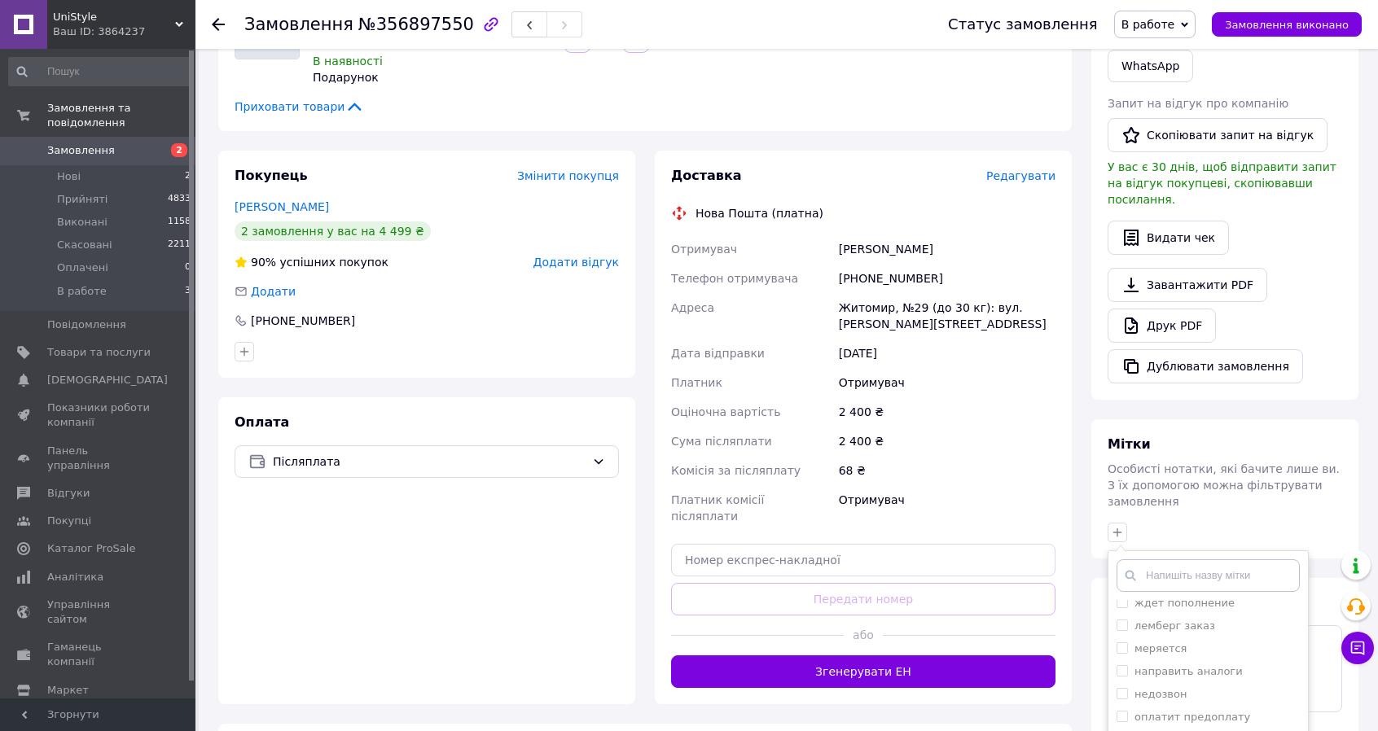
scroll to position [463, 0]
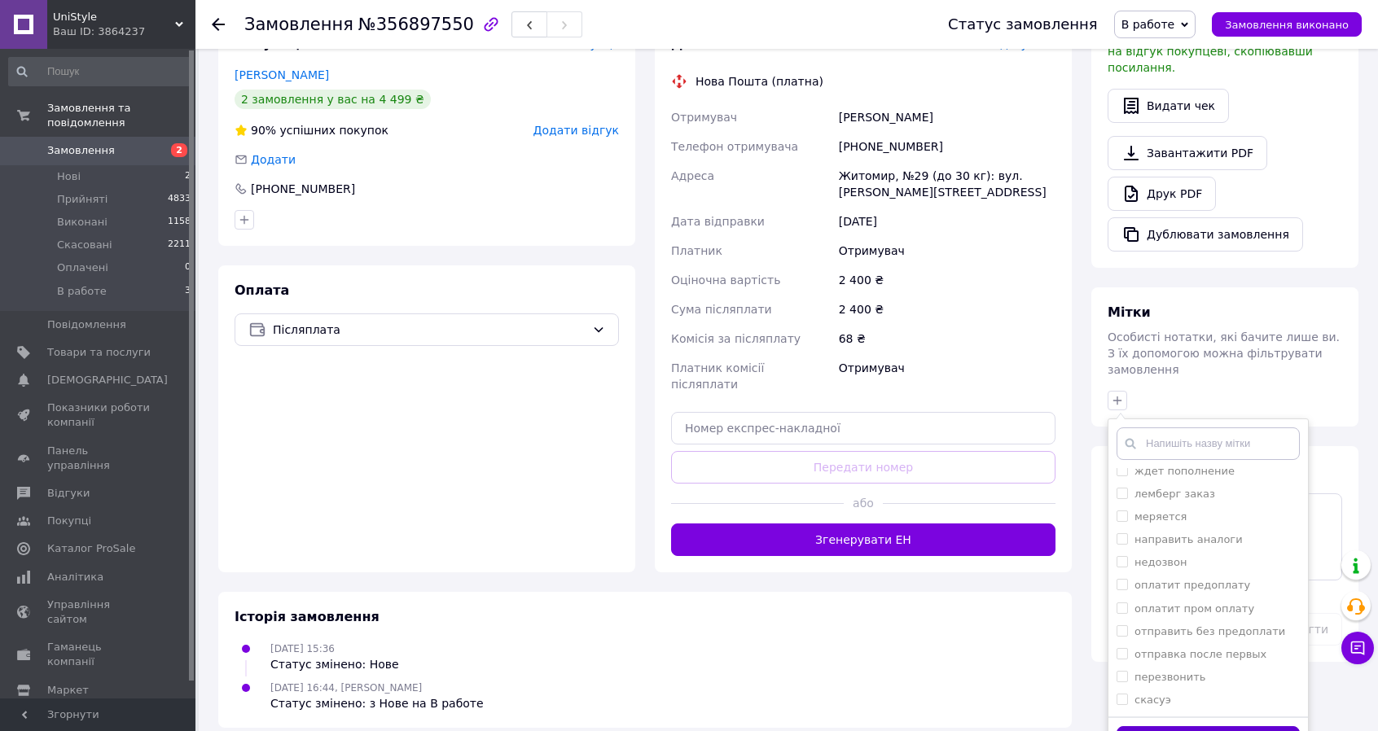
click at [1278, 727] on button "Додати мітку" at bounding box center [1208, 743] width 183 height 32
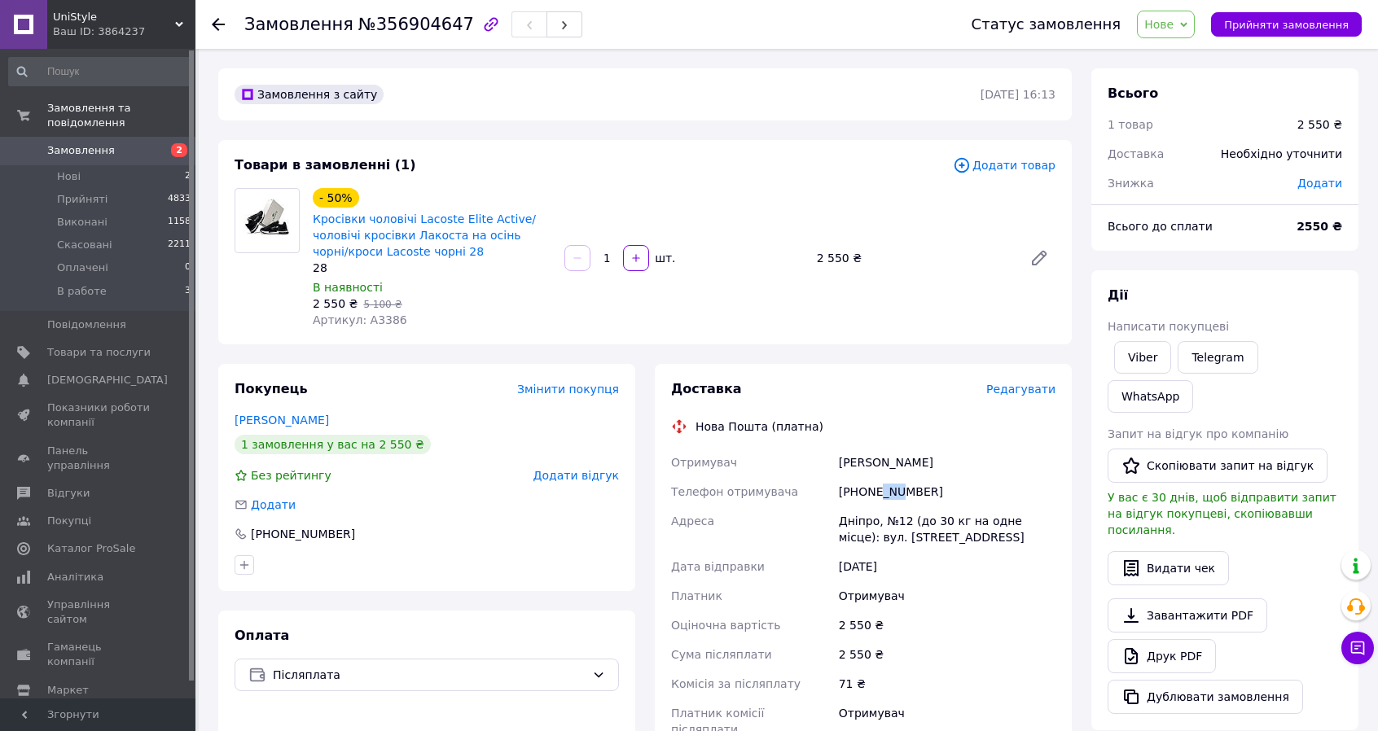
drag, startPoint x: 880, startPoint y: 489, endPoint x: 894, endPoint y: 492, distance: 15.0
click at [894, 492] on div "[PHONE_NUMBER]" at bounding box center [947, 491] width 223 height 29
drag, startPoint x: 858, startPoint y: 266, endPoint x: 878, endPoint y: 227, distance: 44.1
click at [878, 227] on div "- 50% Кросівки чоловічі Lacoste Elite Active/чоловічі кросівки Лакоста на осінь…" at bounding box center [684, 258] width 756 height 147
drag, startPoint x: 393, startPoint y: 330, endPoint x: 369, endPoint y: 324, distance: 25.1
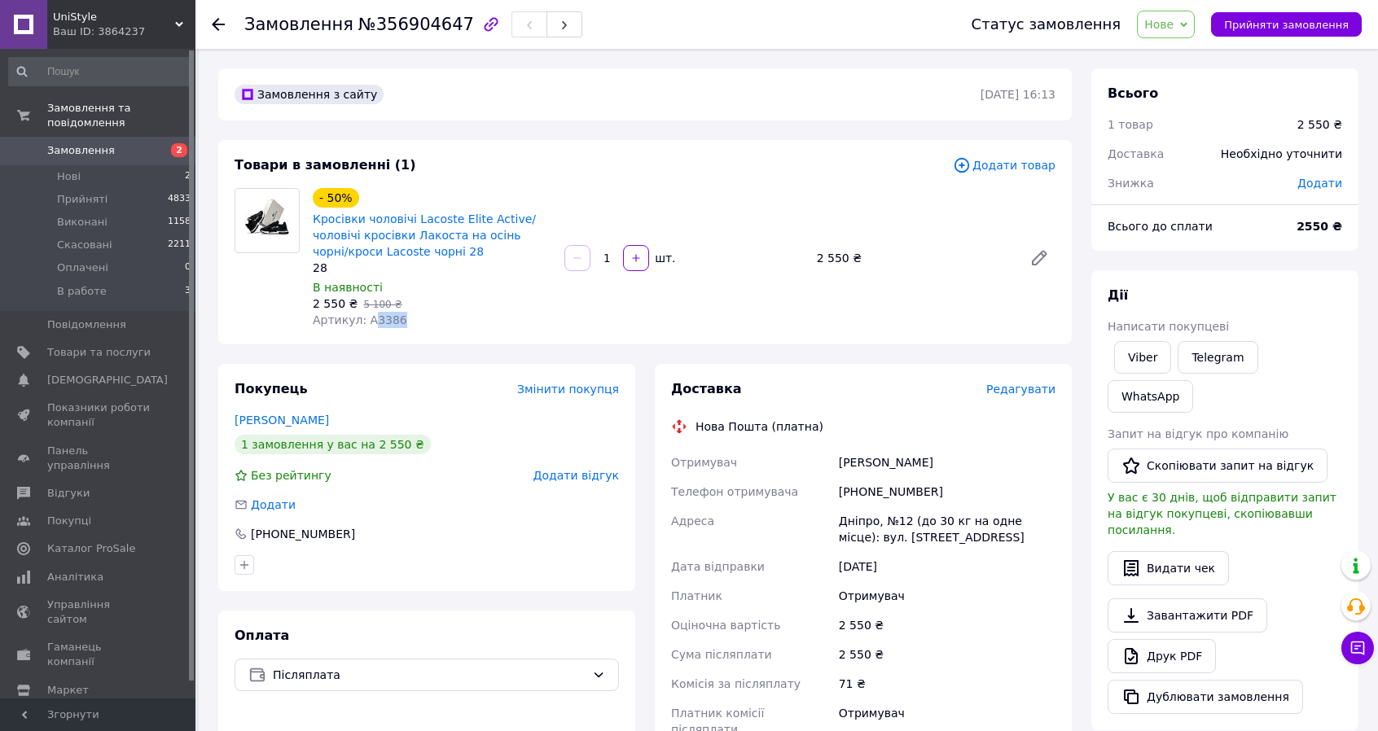
click at [369, 324] on div "- 50% Кросівки чоловічі Lacoste Elite Active/чоловічі кросівки Лакоста на осінь…" at bounding box center [432, 258] width 252 height 147
copy span "3386"
click at [1174, 31] on span "Нове" at bounding box center [1158, 24] width 29 height 13
click at [1186, 55] on li "Прийнято" at bounding box center [1175, 57] width 75 height 24
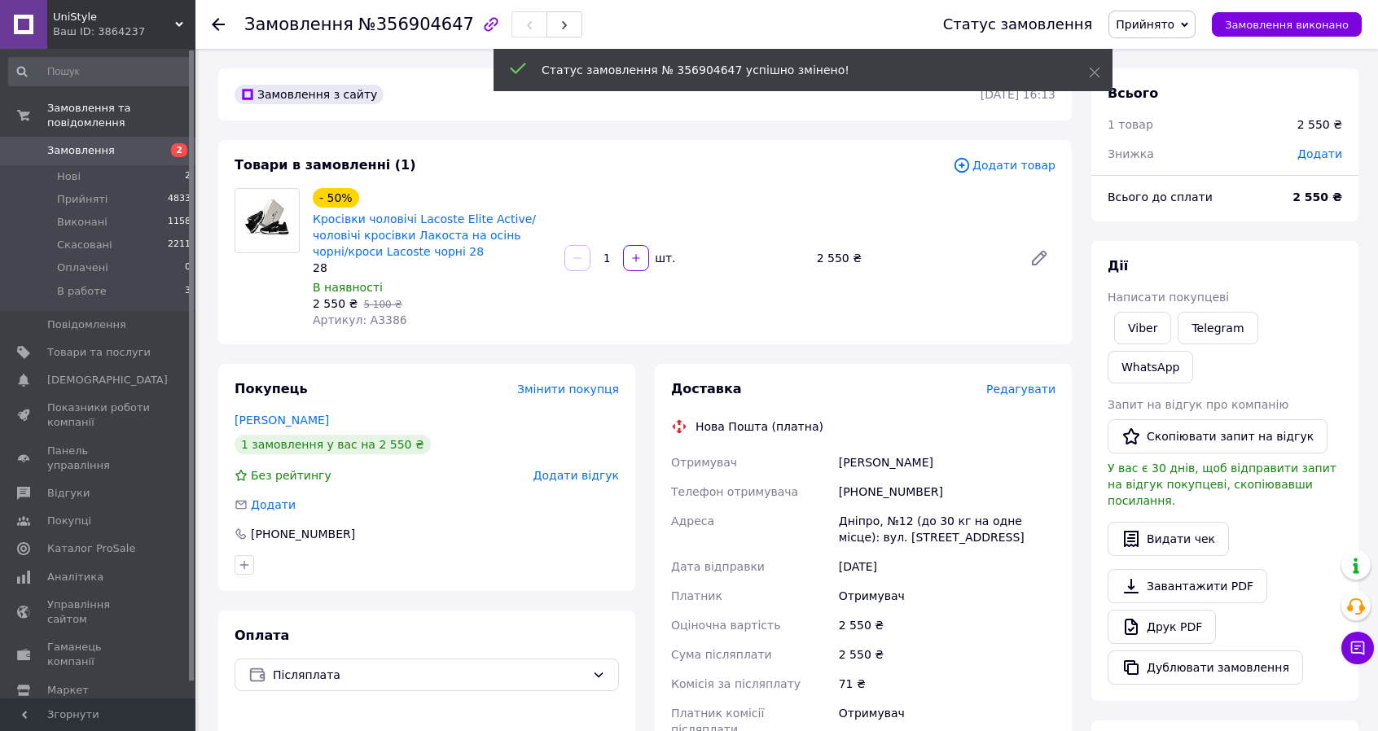
click at [977, 451] on body "UniStyle Ваш ID: 3864237 Сайт UniStyle Кабінет покупця Перевірити стан системи …" at bounding box center [689, 557] width 1378 height 1115
drag, startPoint x: 828, startPoint y: 455, endPoint x: 995, endPoint y: 476, distance: 169.1
click at [997, 462] on div "Отримувач [PERSON_NAME] Телефон отримувача [PHONE_NUMBER] Адреса Дніпро, №12 (д…" at bounding box center [863, 596] width 391 height 296
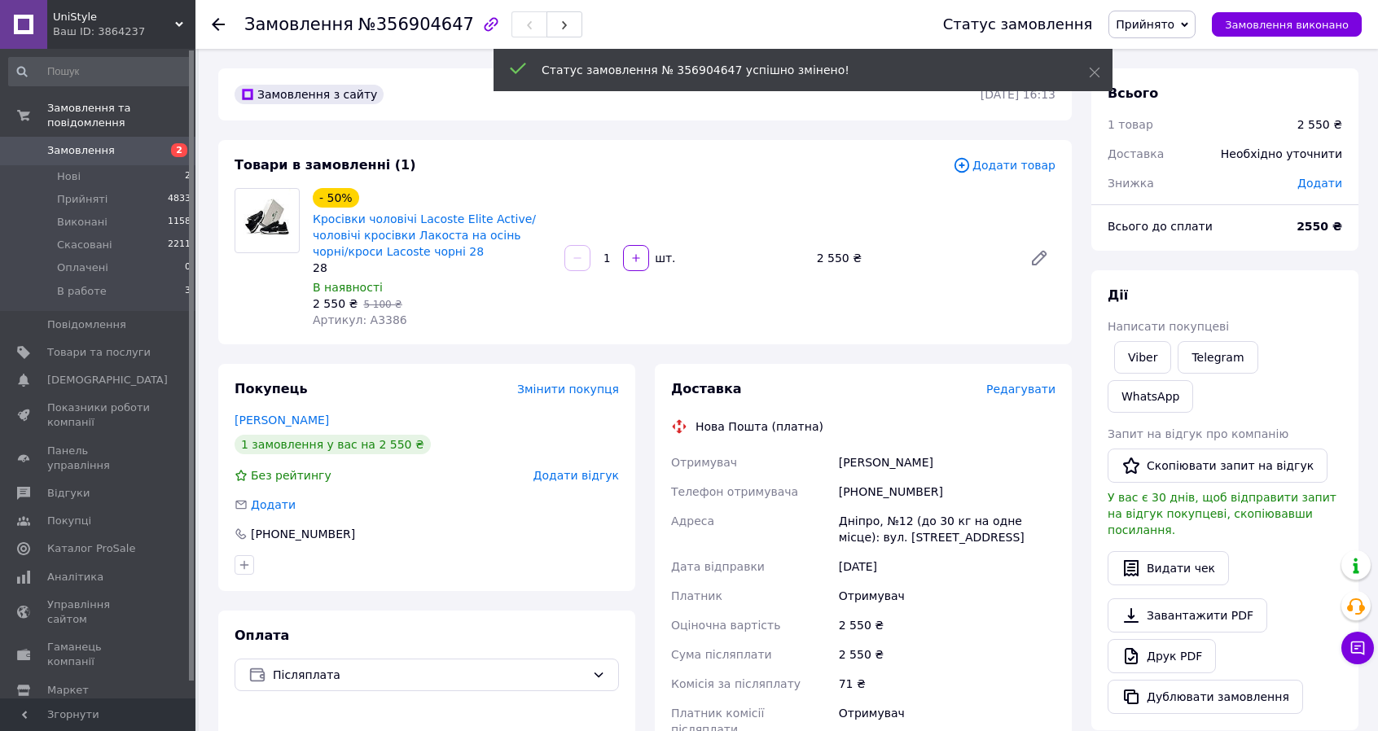
copy div "Отримувач [PERSON_NAME]"
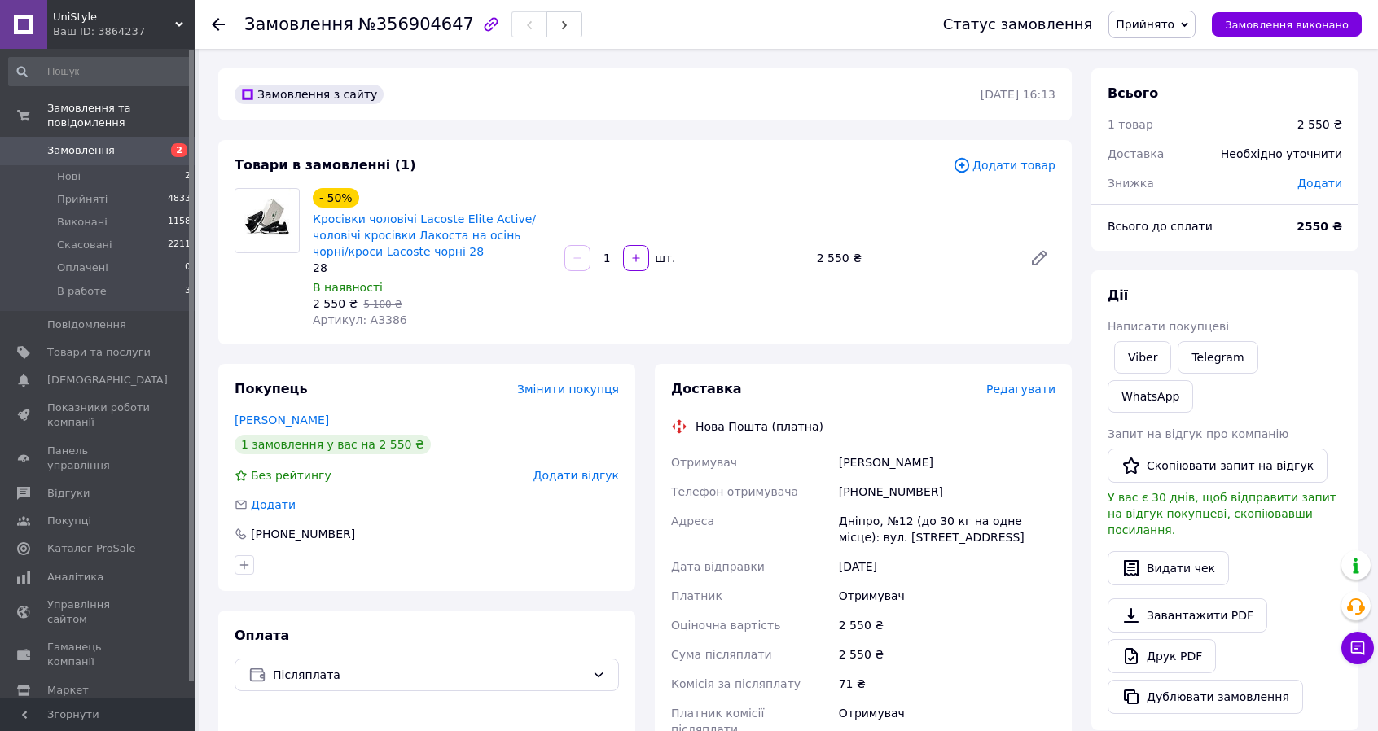
click at [886, 498] on div "[PHONE_NUMBER]" at bounding box center [947, 491] width 223 height 29
copy div "380975295912"
click at [836, 519] on div "Дніпро, №12 (до 30 кг на одне місце): вул. [STREET_ADDRESS]" at bounding box center [947, 530] width 223 height 46
click at [834, 519] on div "Отримувач [PERSON_NAME] Телефон отримувача [PHONE_NUMBER] Адреса Дніпро, №12 (д…" at bounding box center [863, 596] width 391 height 296
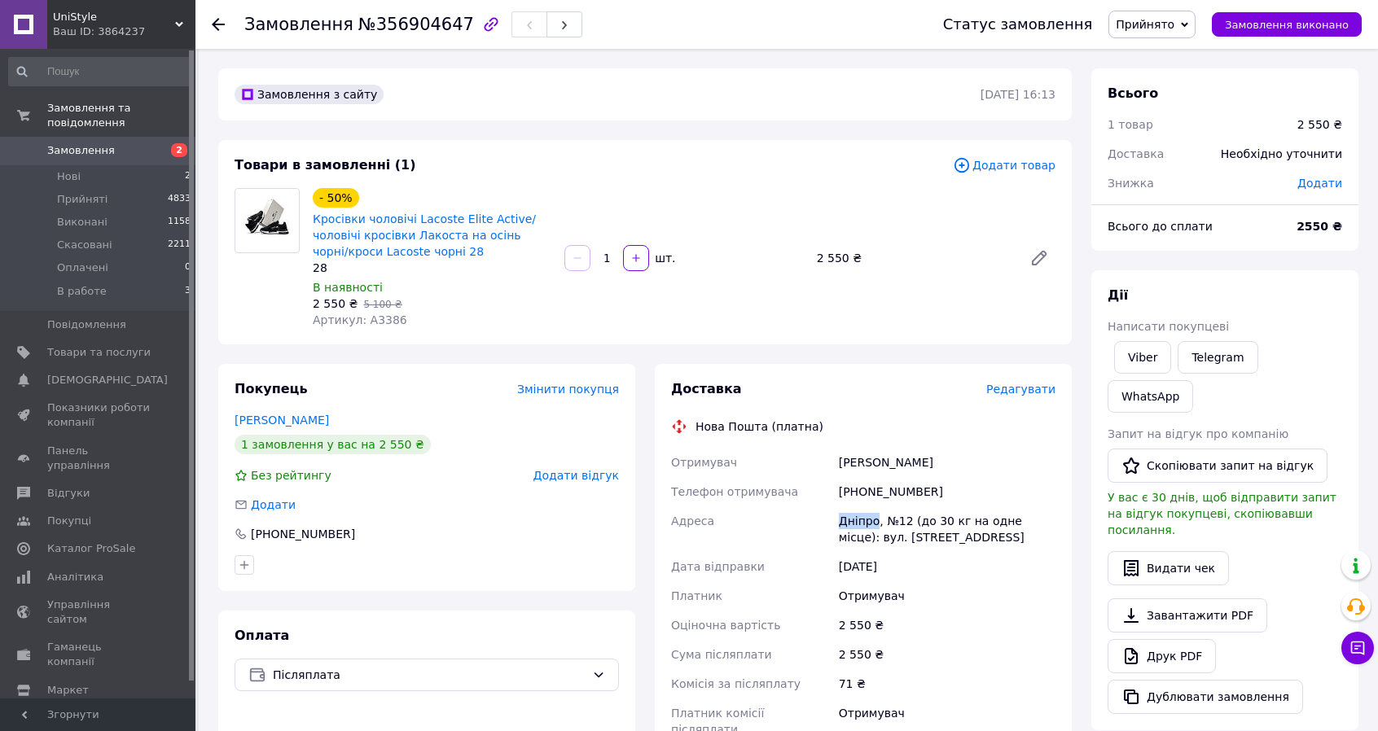
copy div "Адреса Дніпро"
